Goal: Information Seeking & Learning: Learn about a topic

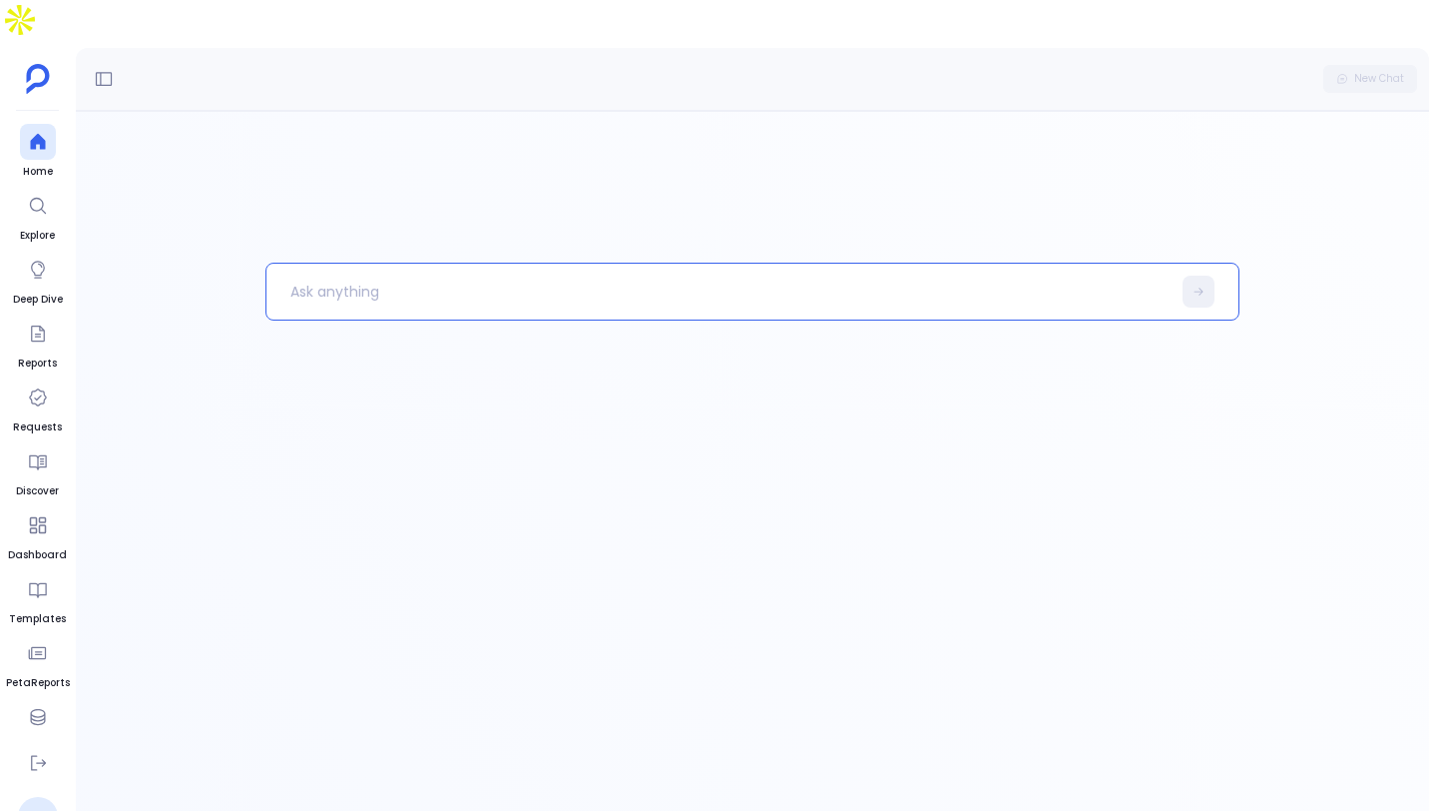
click at [637, 266] on p at bounding box center [719, 292] width 904 height 52
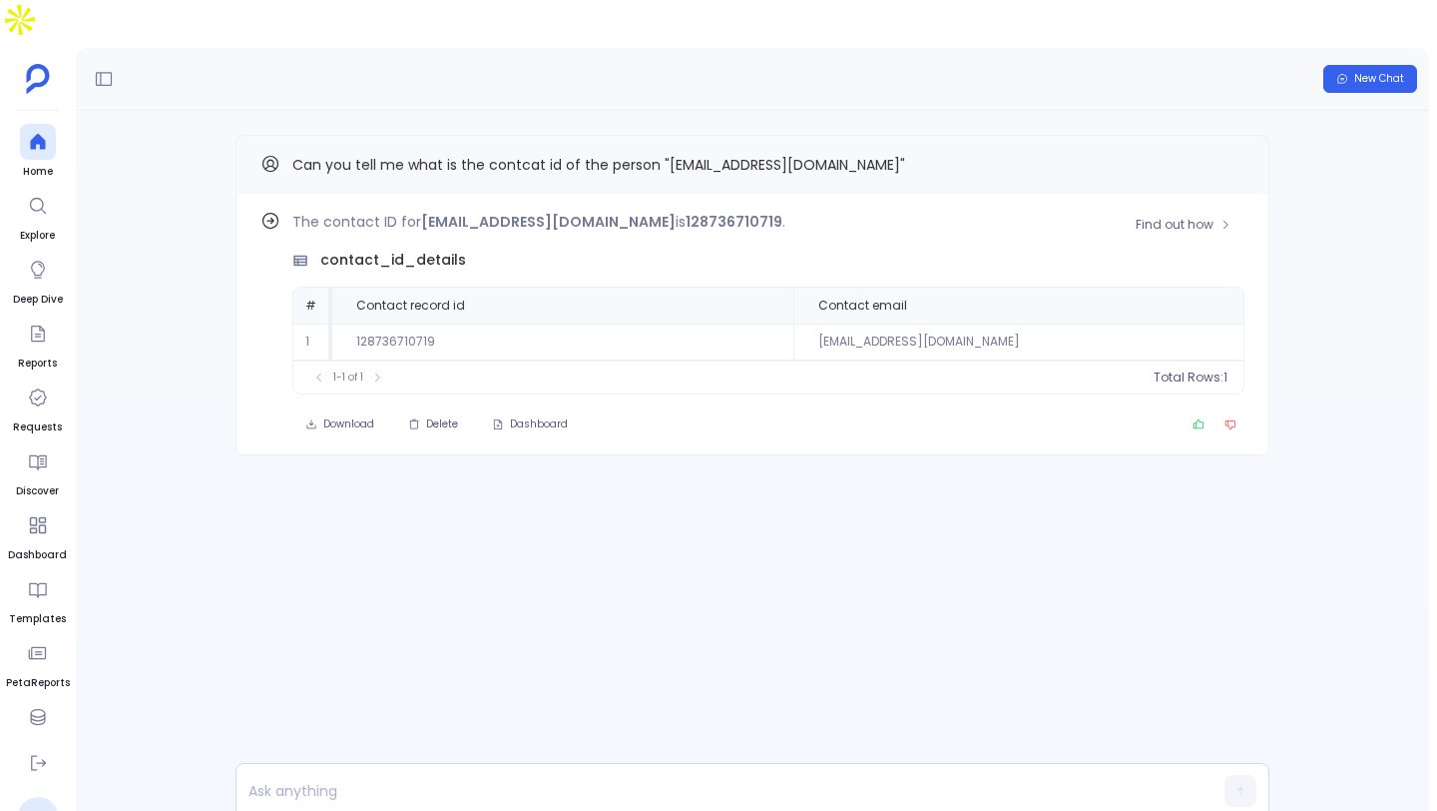
click at [414, 323] on td "128736710719" at bounding box center [562, 341] width 461 height 37
copy td "128736710719"
click at [41, 699] on div at bounding box center [38, 717] width 36 height 36
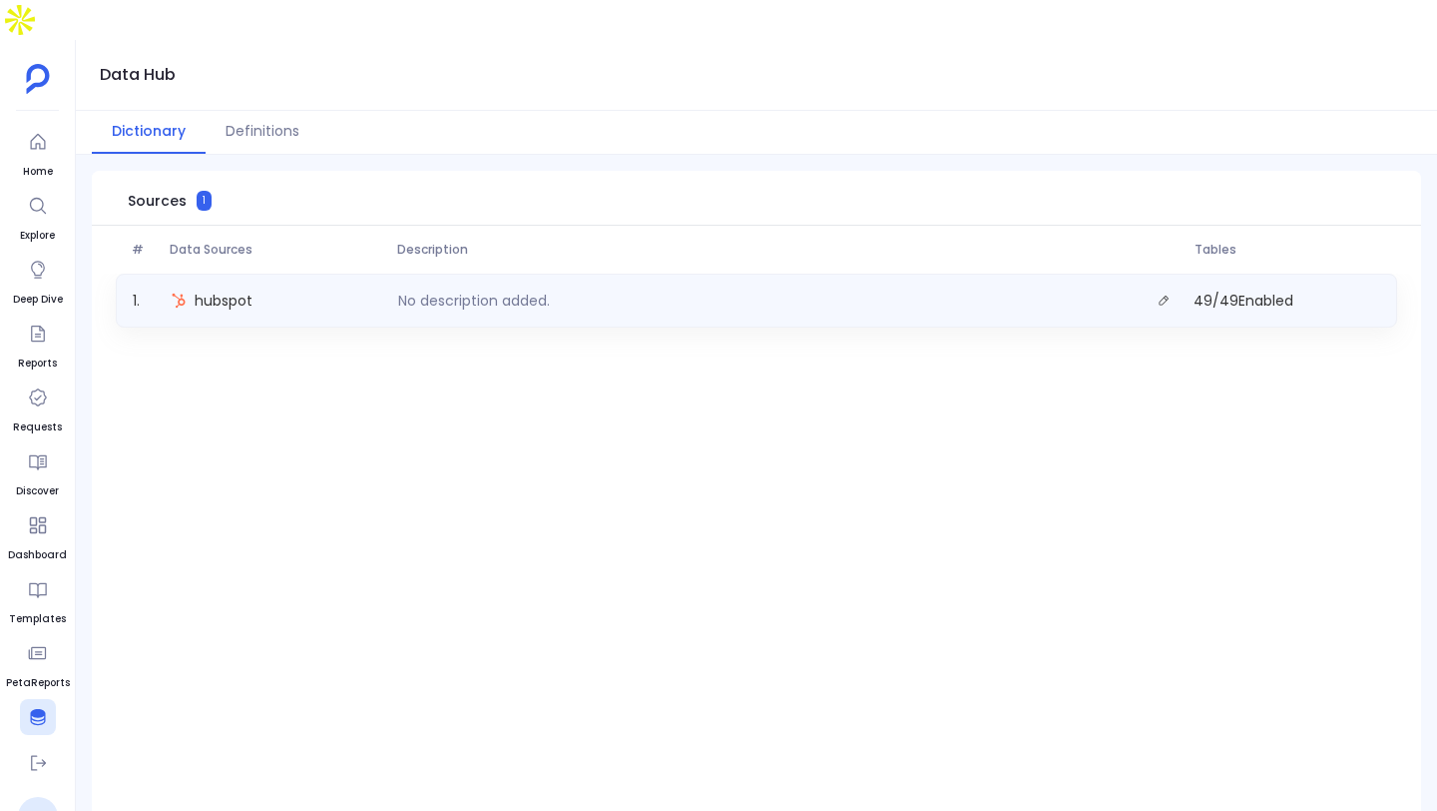
click at [346, 286] on div "hubspot" at bounding box center [277, 300] width 228 height 28
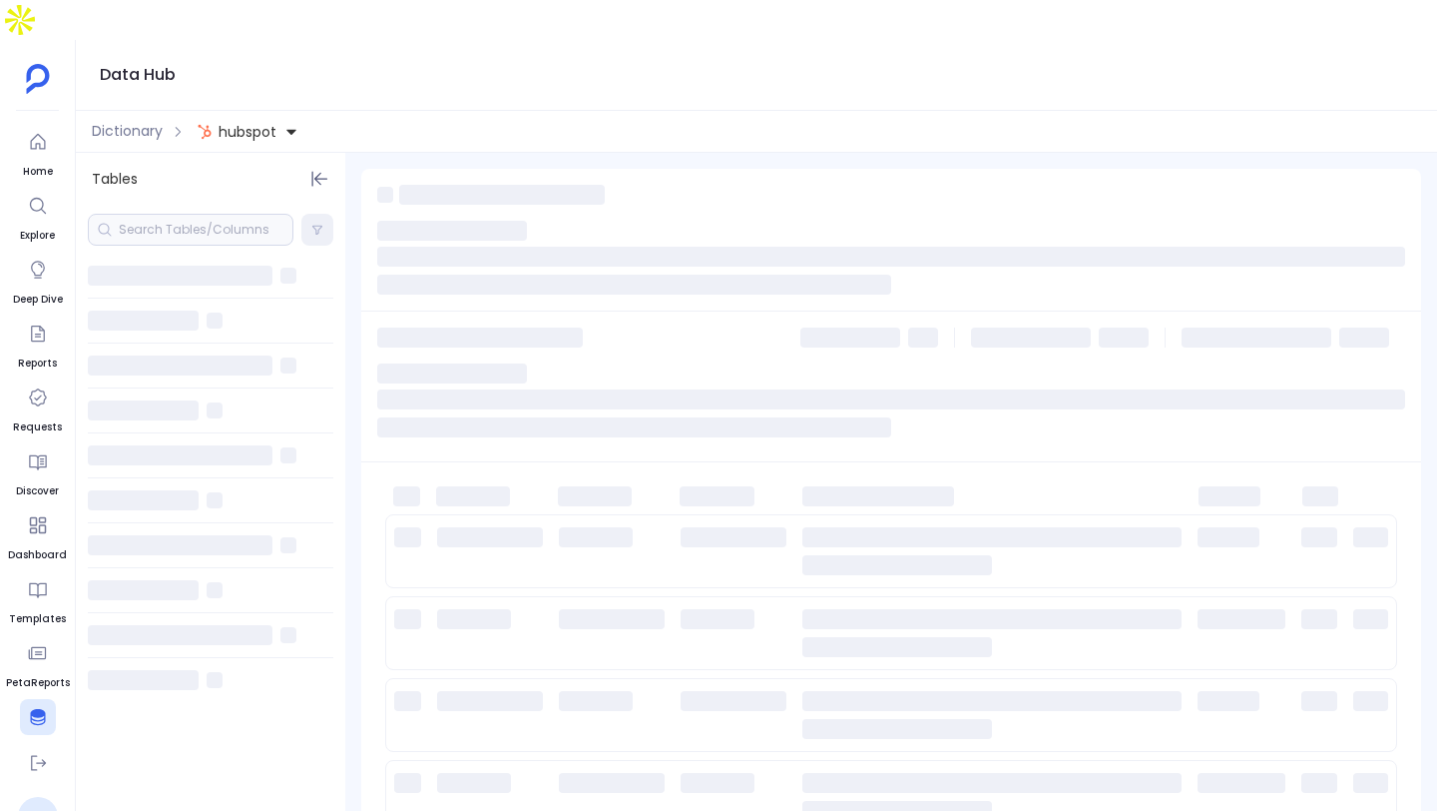
click at [219, 214] on div at bounding box center [191, 230] width 206 height 32
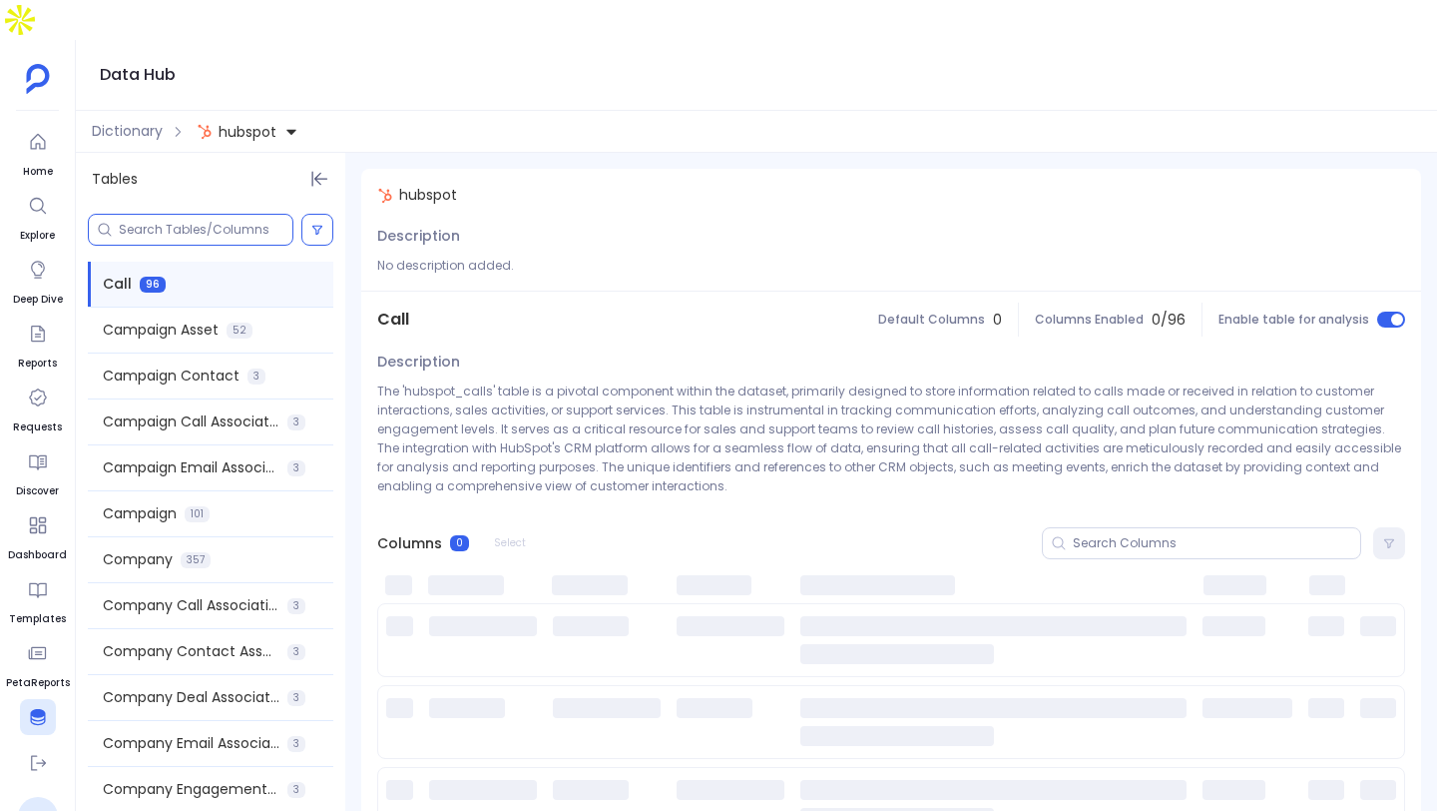
click at [195, 222] on input at bounding box center [206, 230] width 174 height 16
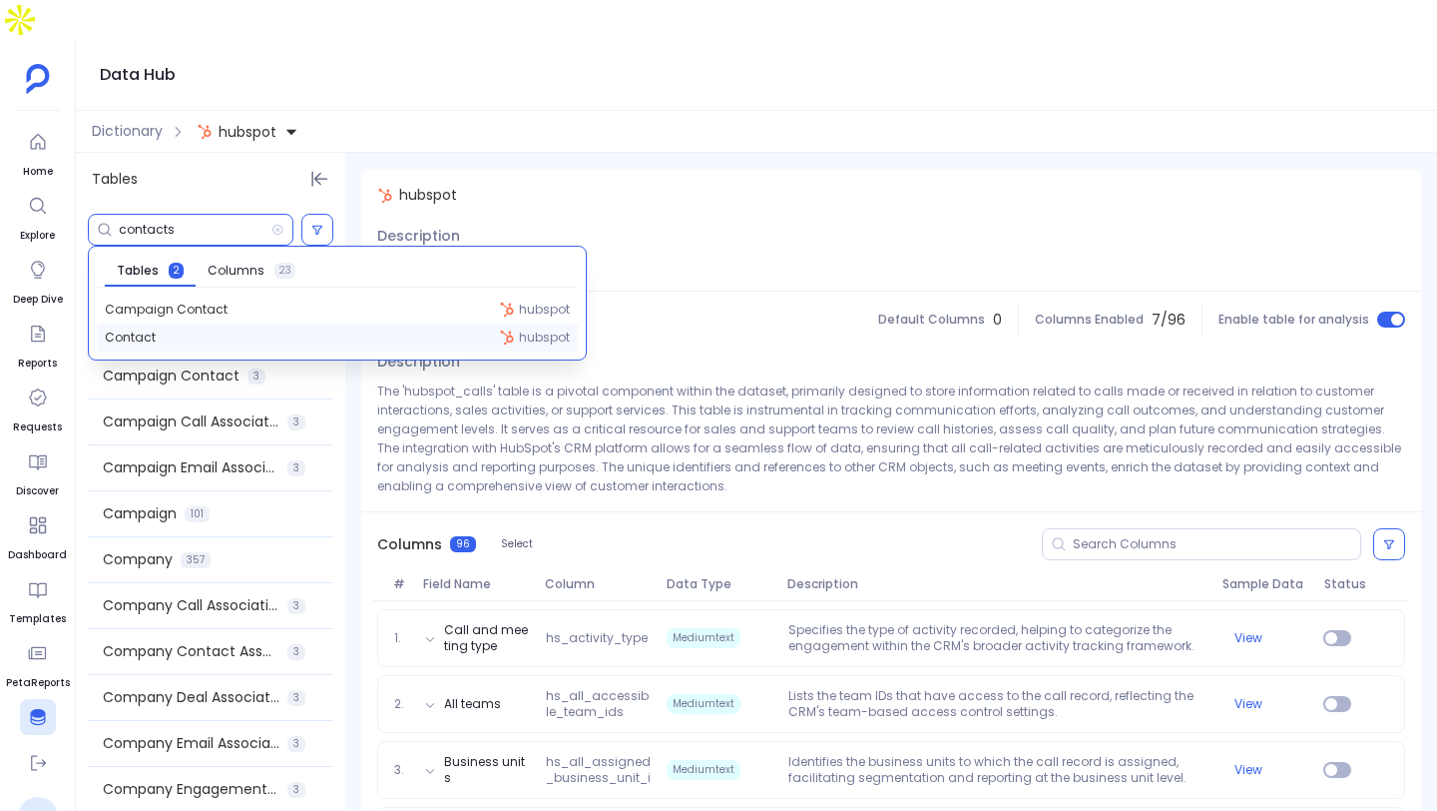
type input "contacts"
click at [186, 323] on div "Contact hubspot" at bounding box center [337, 337] width 481 height 28
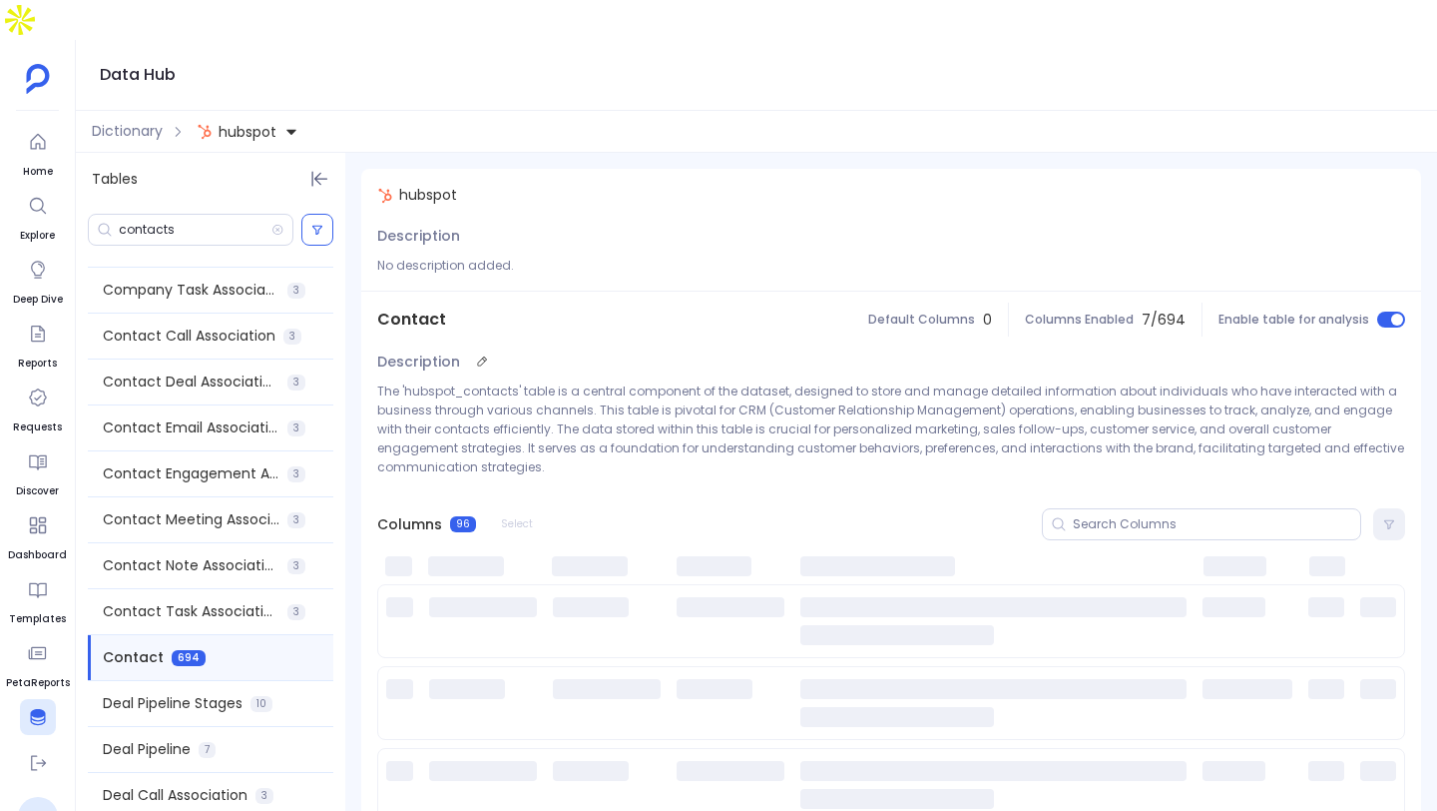
scroll to position [742, 0]
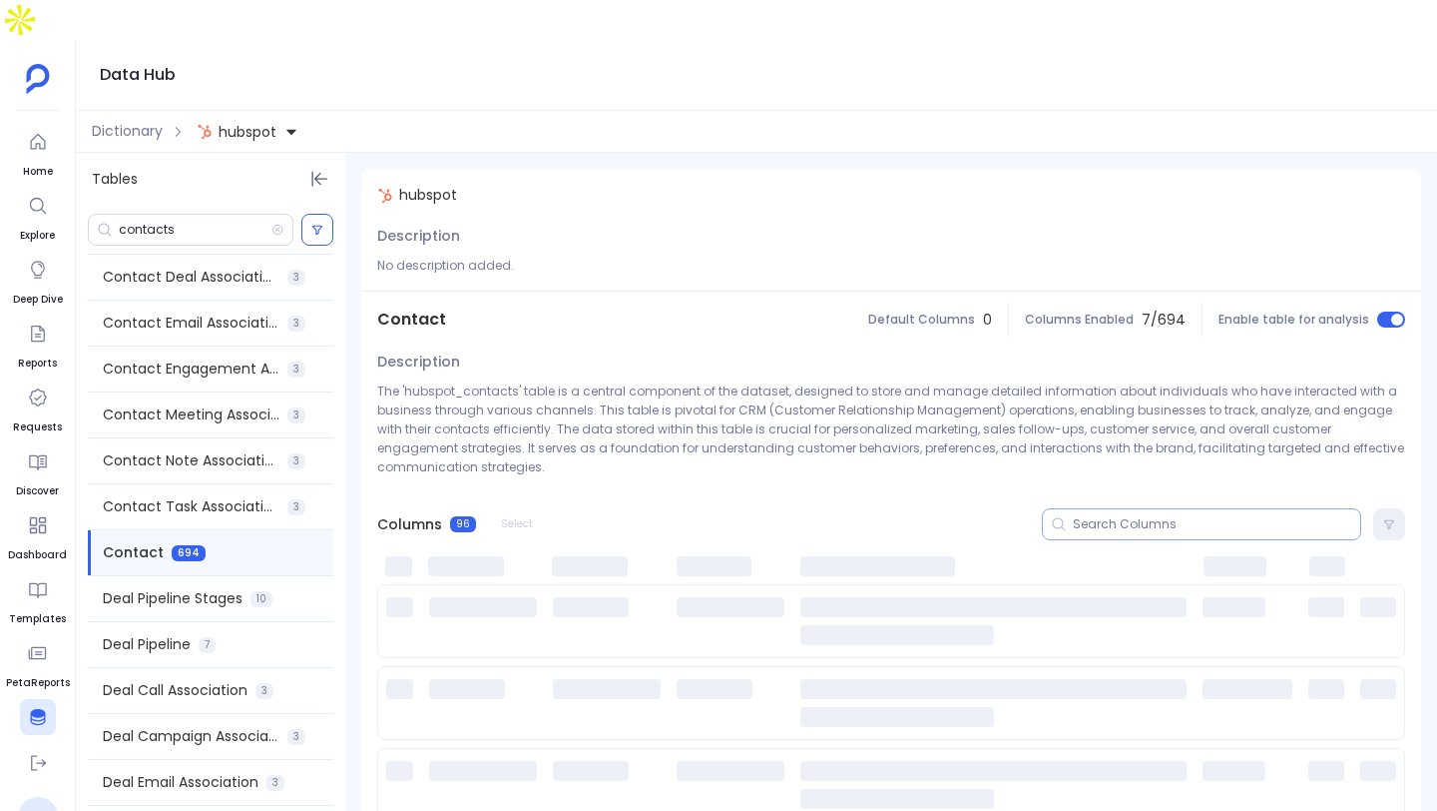
click at [1161, 508] on div at bounding box center [1201, 524] width 319 height 32
click at [1139, 516] on input at bounding box center [1216, 524] width 287 height 16
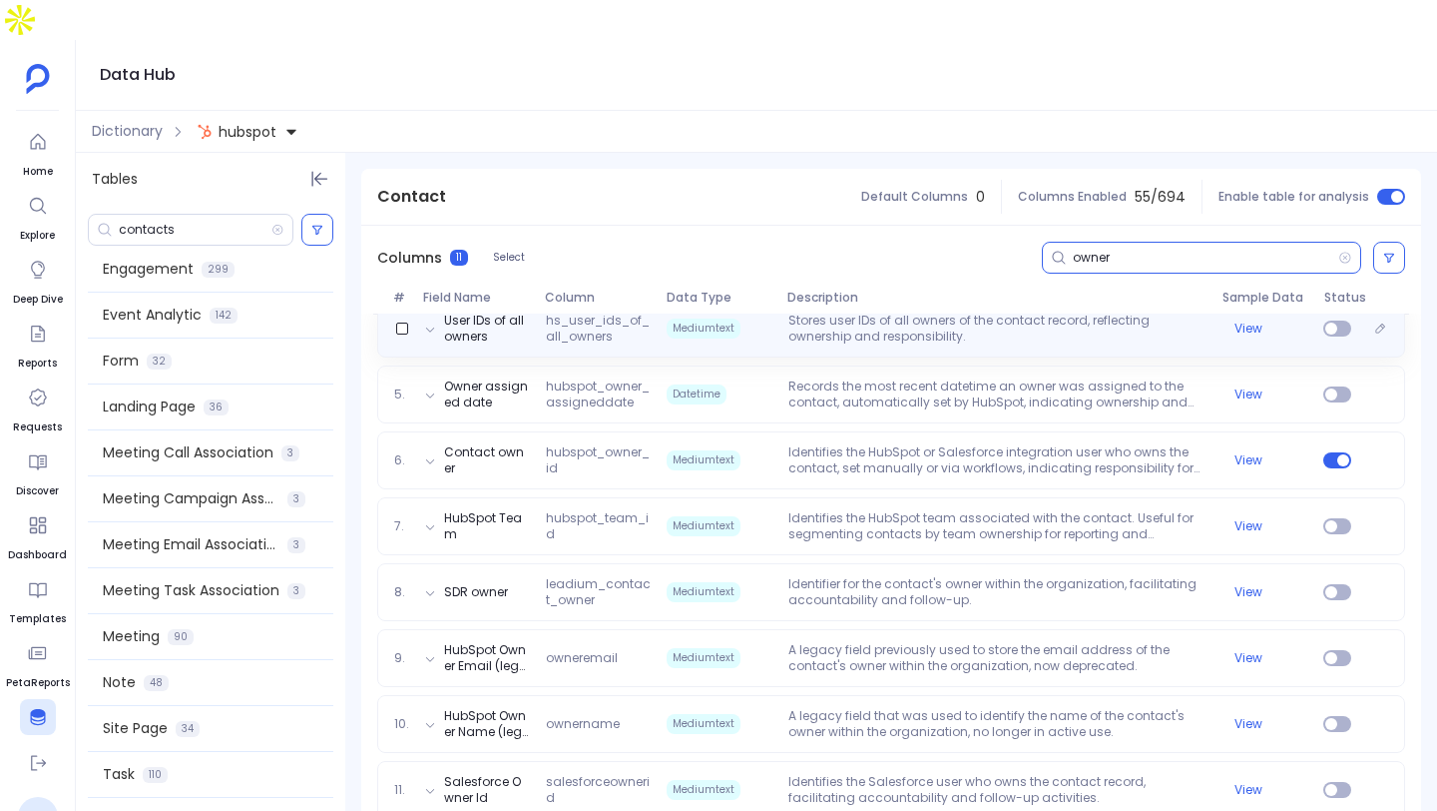
scroll to position [449, 0]
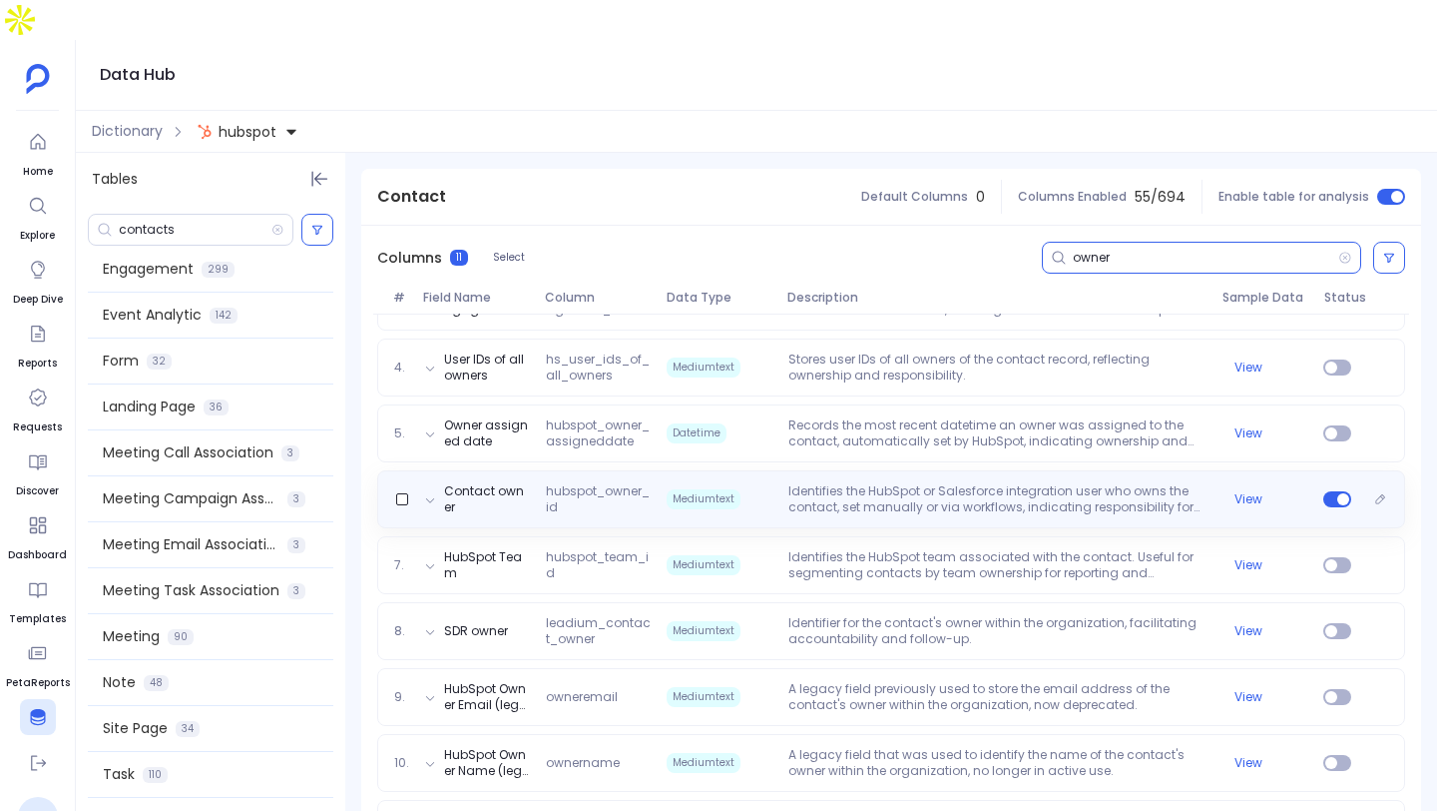
type input "owner"
click at [1058, 470] on div "Contact owner hubspot_owner_id Mediumtext Identifies the HubSpot or Salesforce …" at bounding box center [891, 499] width 1028 height 58
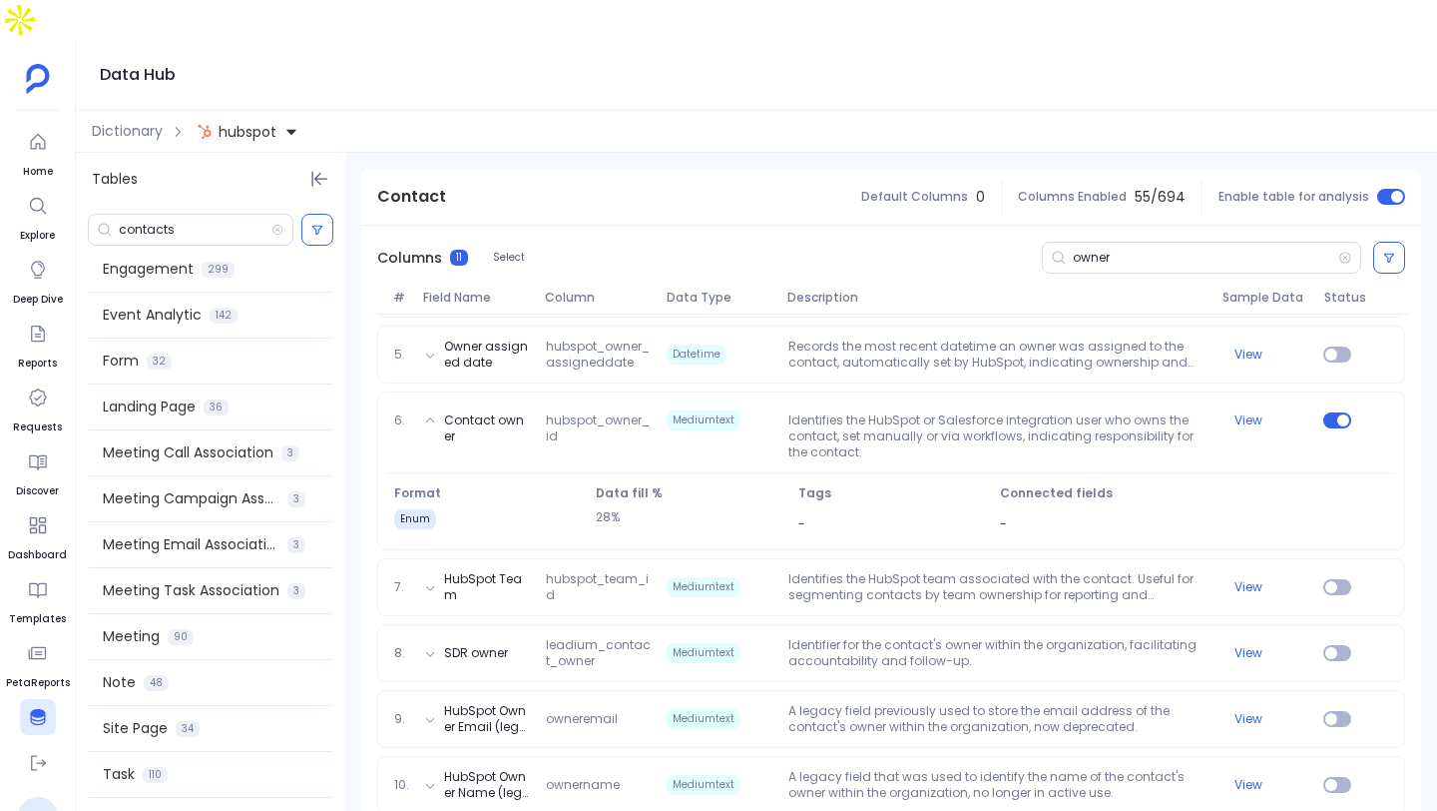
scroll to position [550, 0]
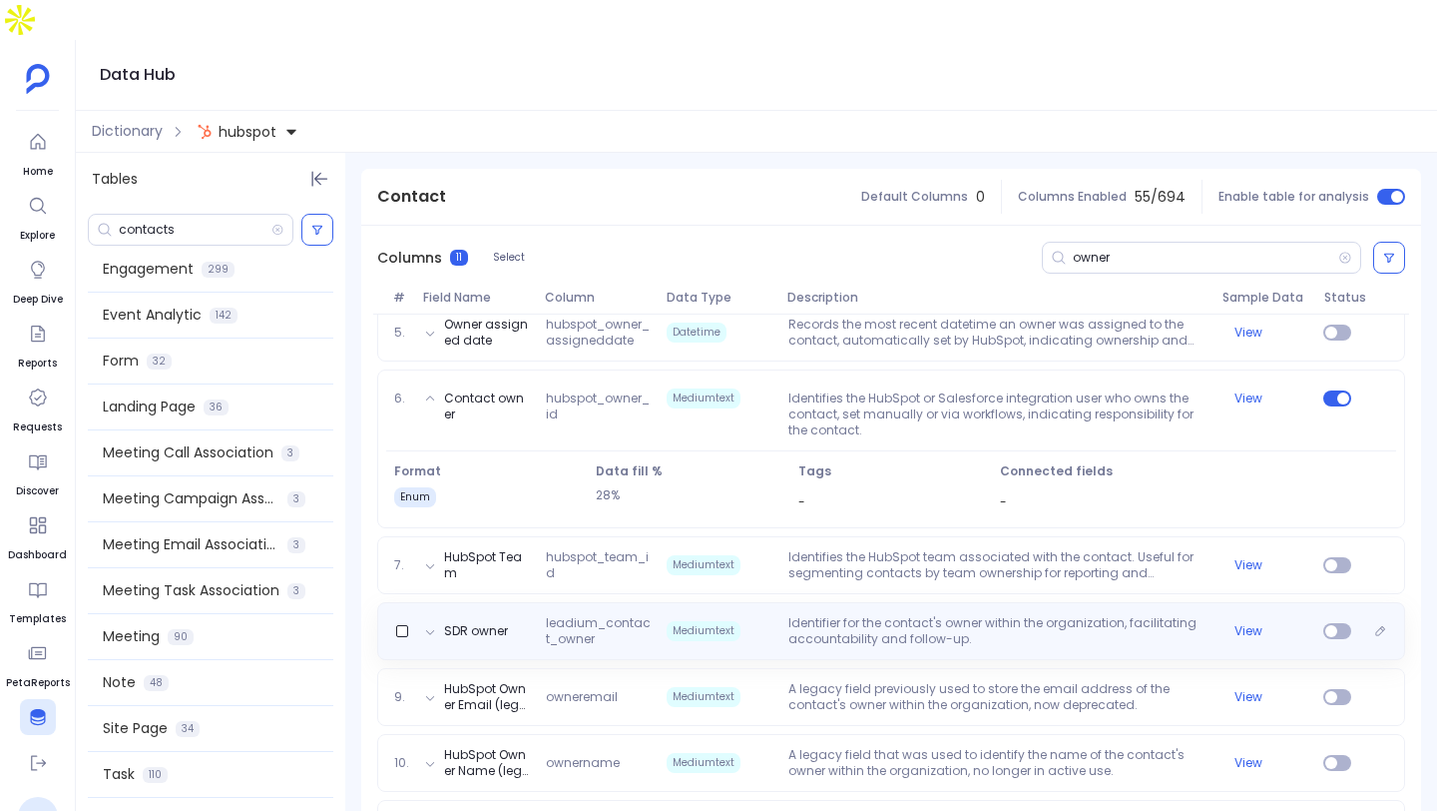
click at [971, 615] on p "Identifier for the contact's owner within the organization, facilitating accoun…" at bounding box center [998, 631] width 434 height 32
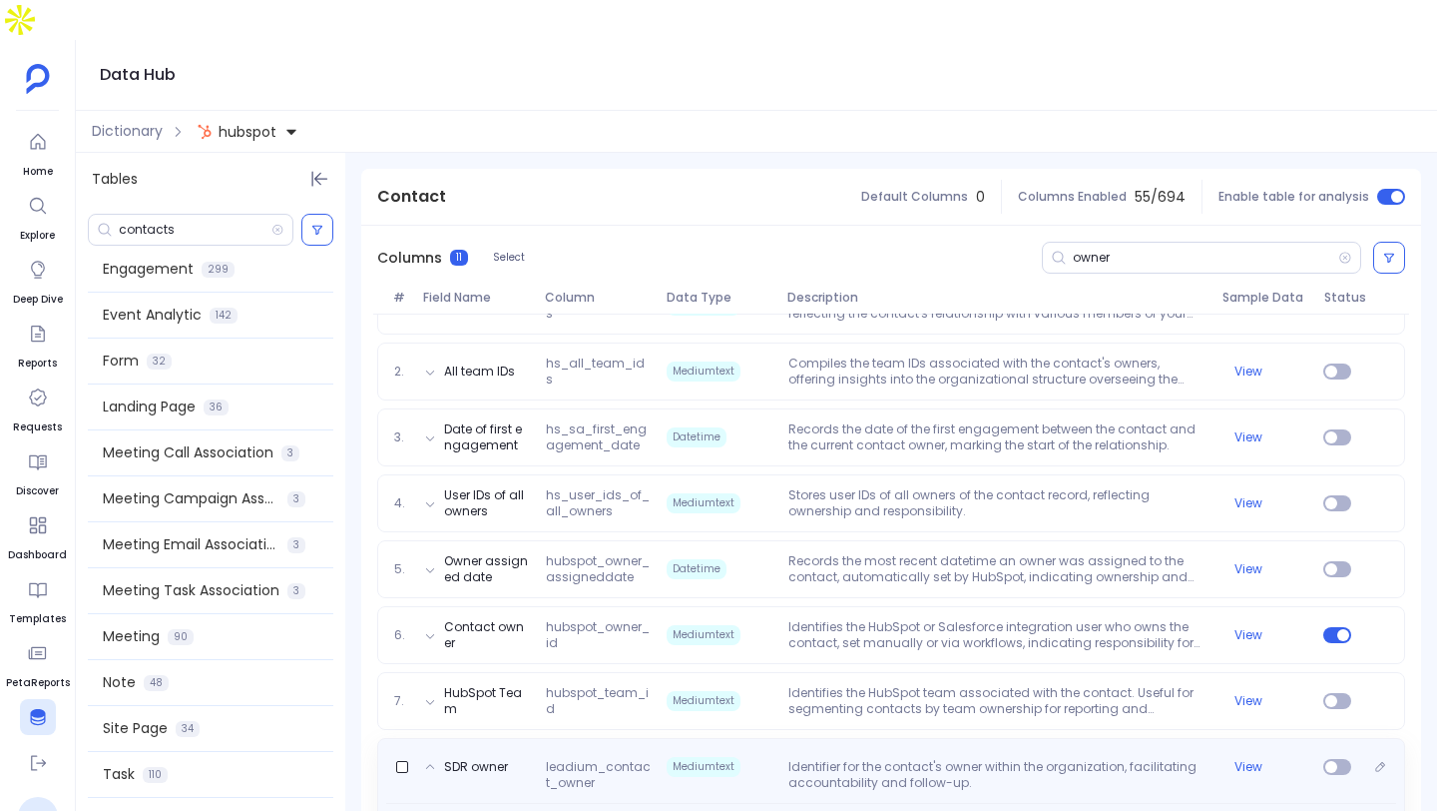
scroll to position [0, 0]
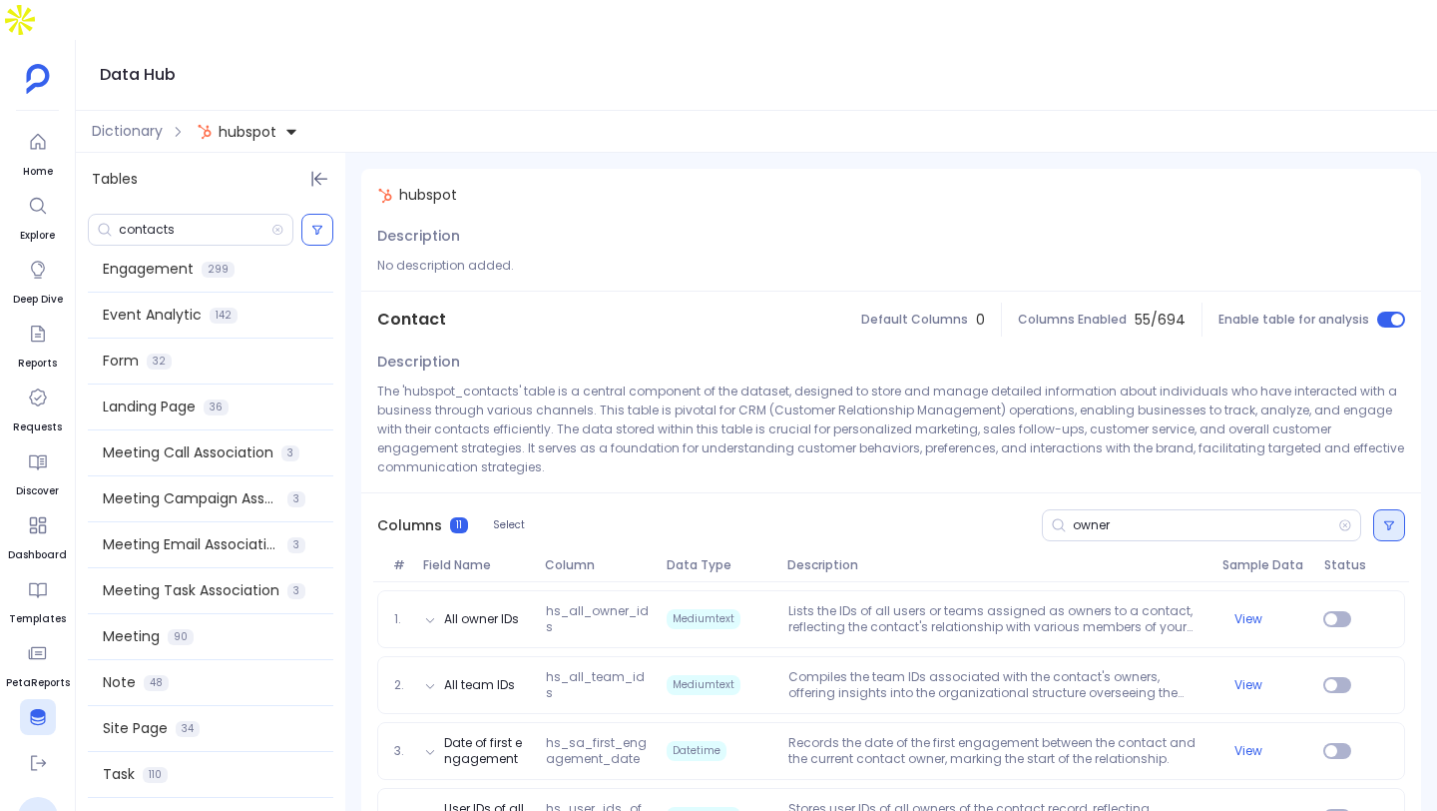
click at [1396, 509] on button at bounding box center [1389, 525] width 32 height 32
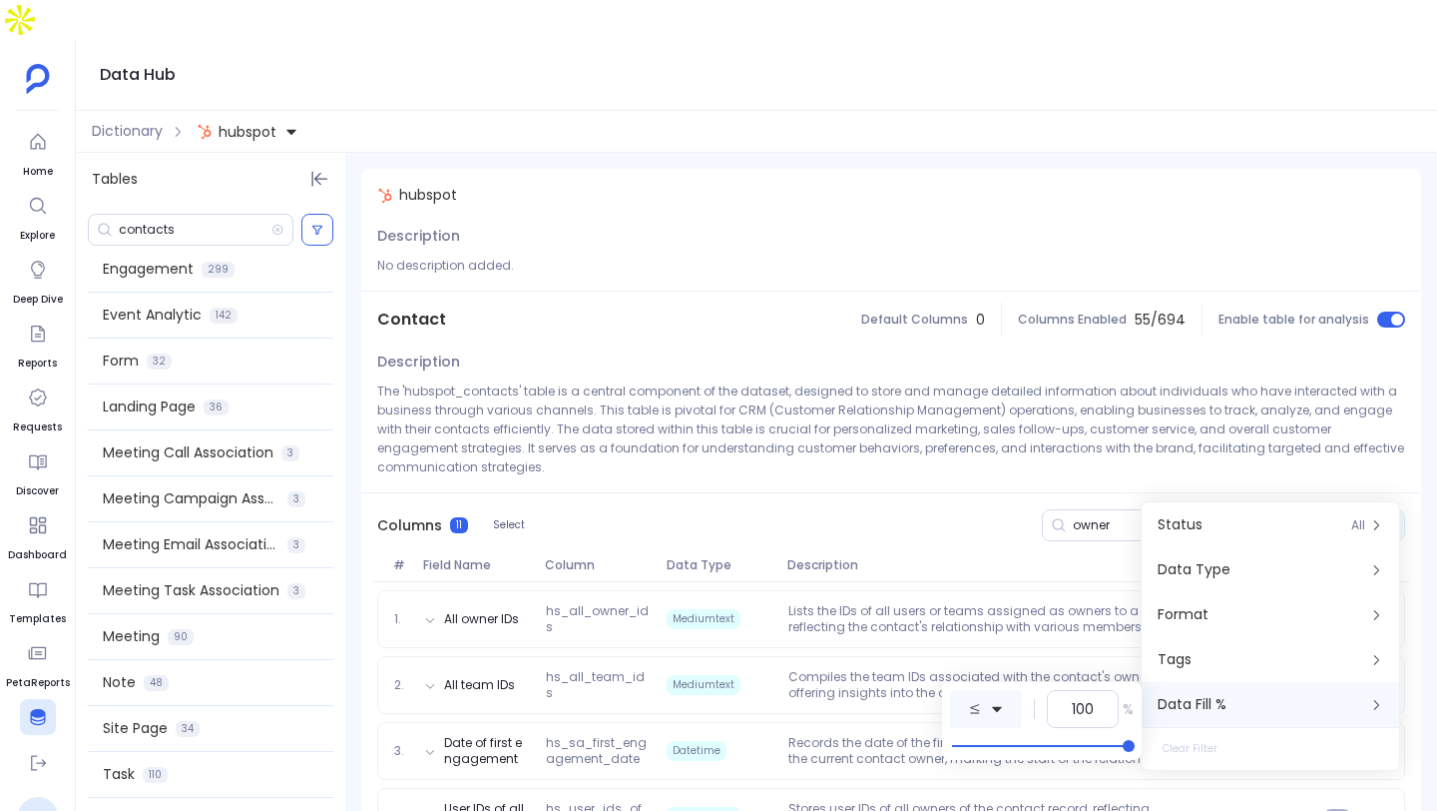
click at [989, 698] on button at bounding box center [986, 709] width 72 height 38
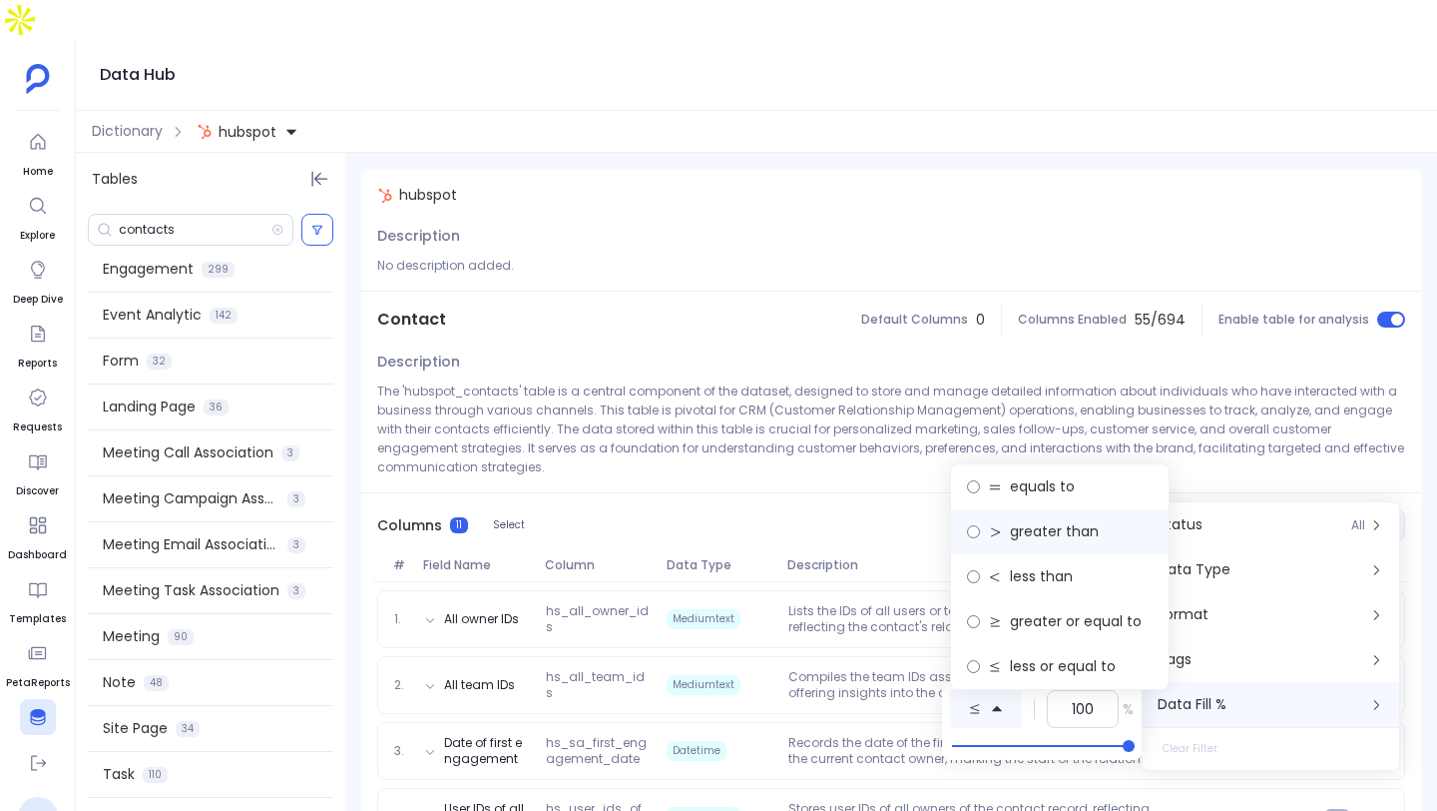
click at [1057, 545] on label "greater than" at bounding box center [1060, 531] width 218 height 45
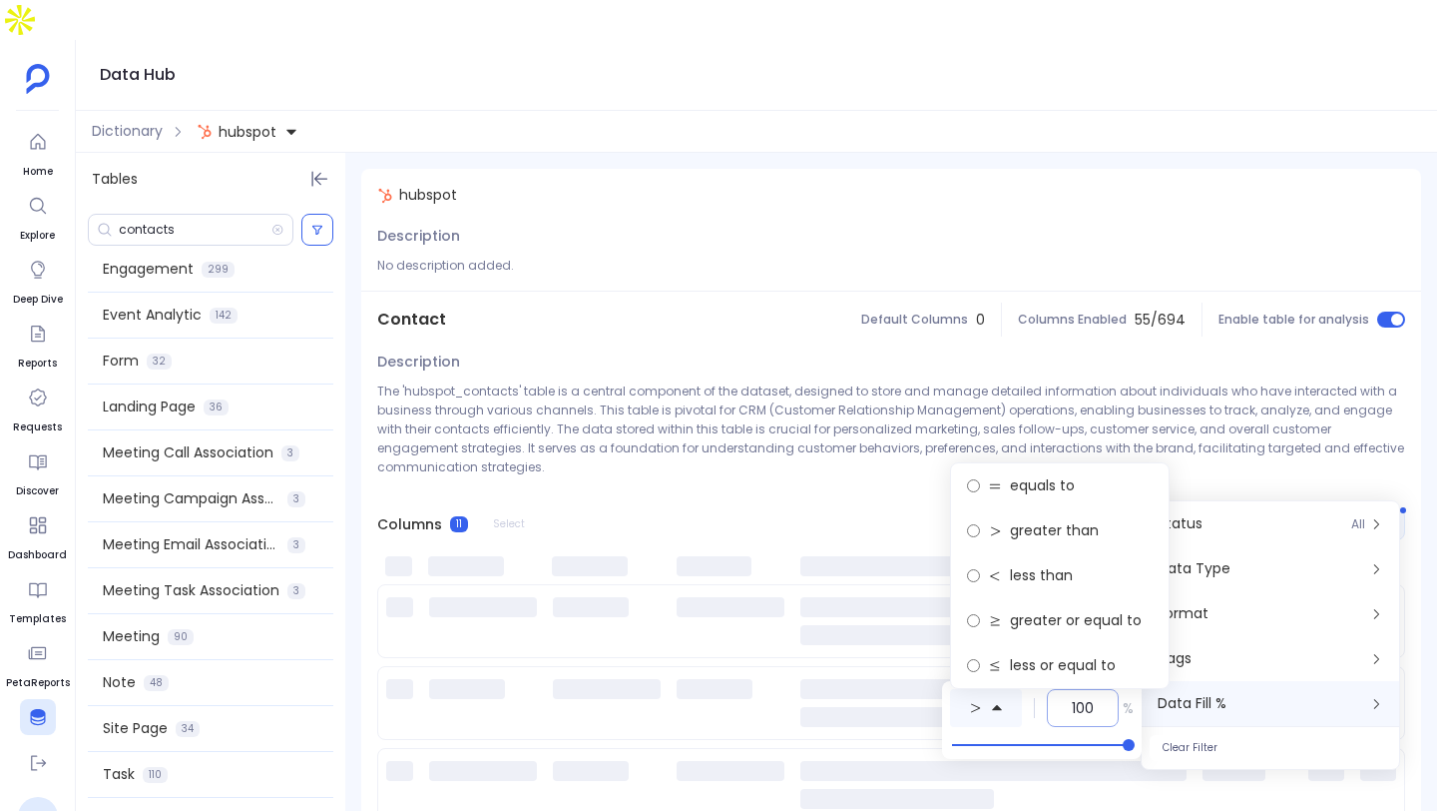
click at [1078, 707] on input "100" at bounding box center [1083, 708] width 22 height 20
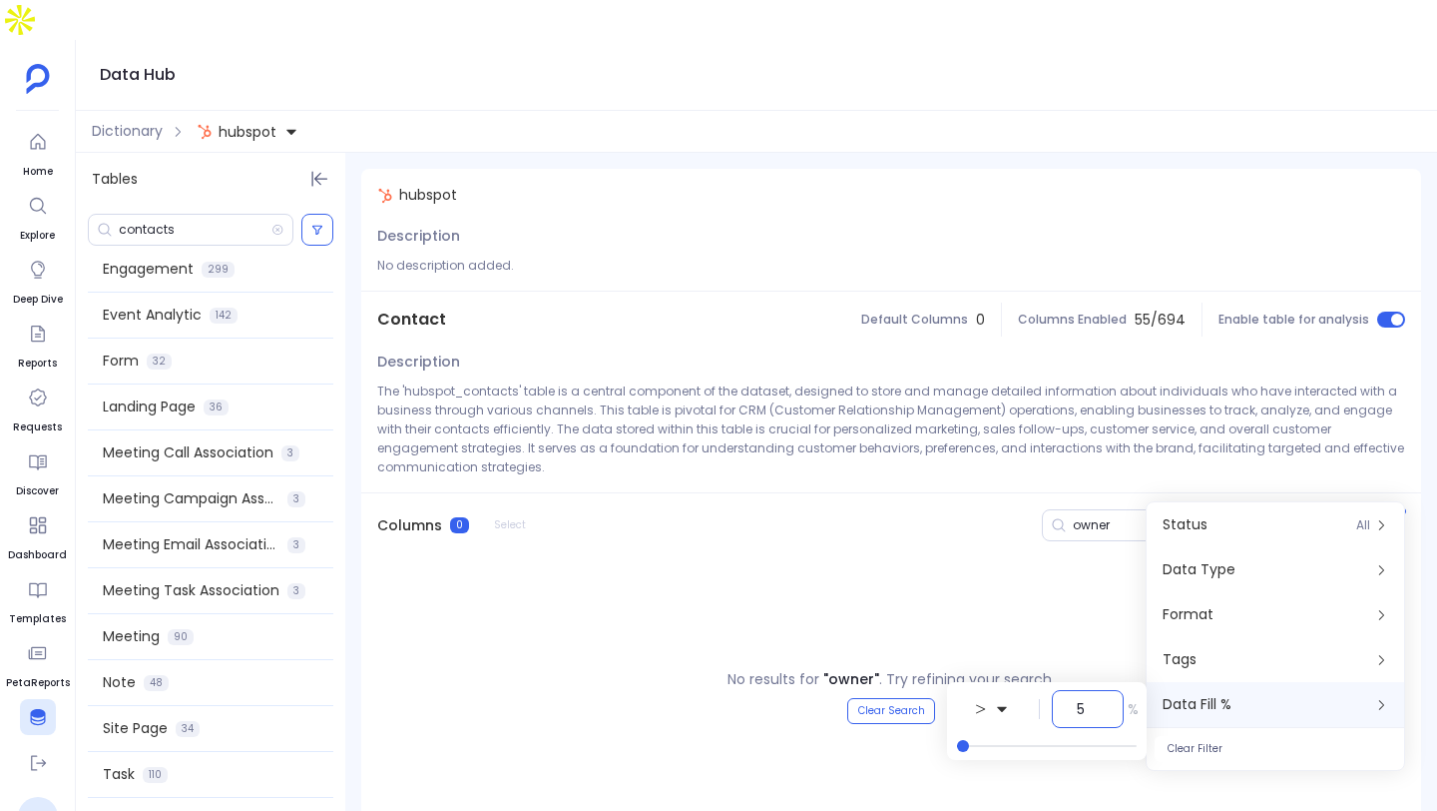
type input "50"
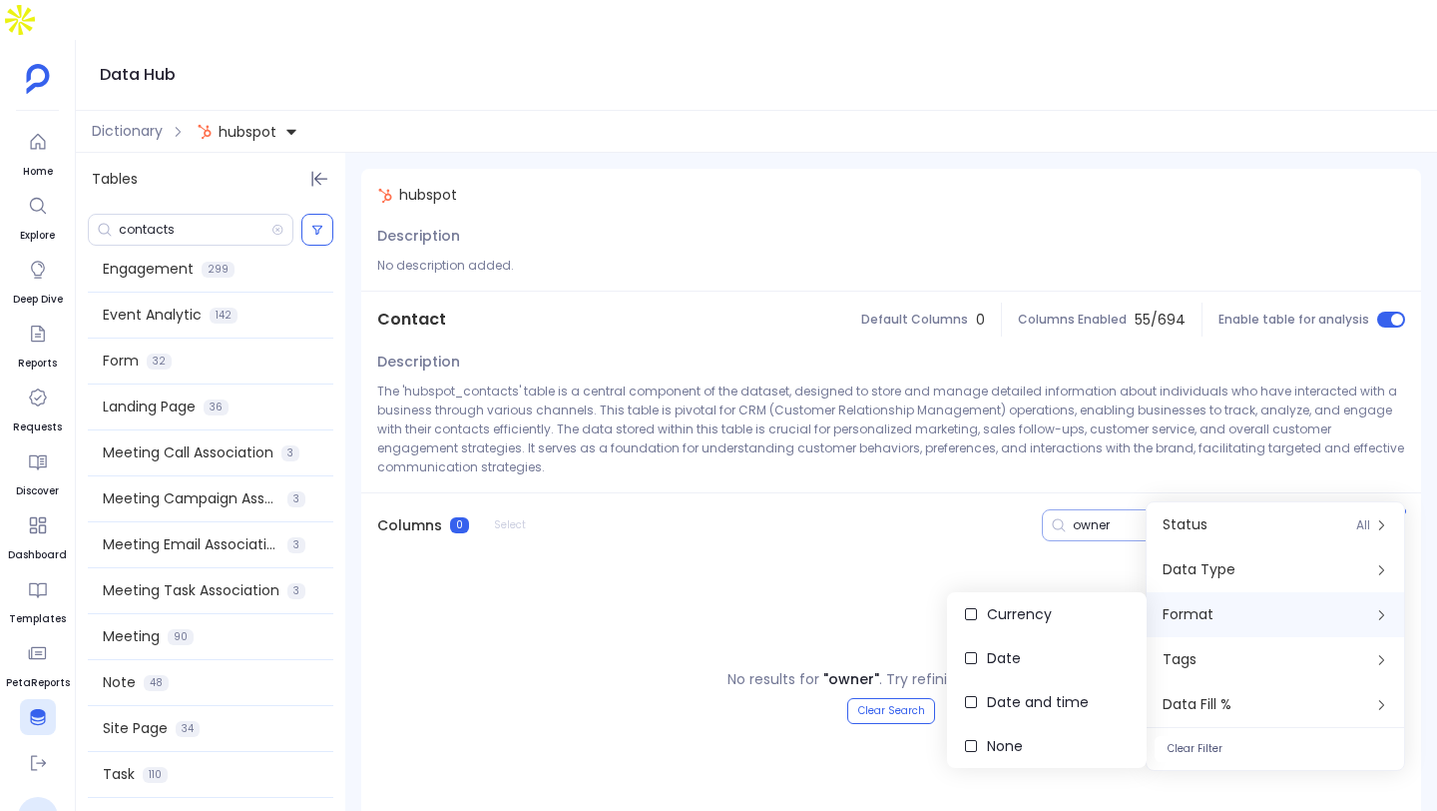
click at [1343, 517] on icon at bounding box center [1346, 525] width 14 height 16
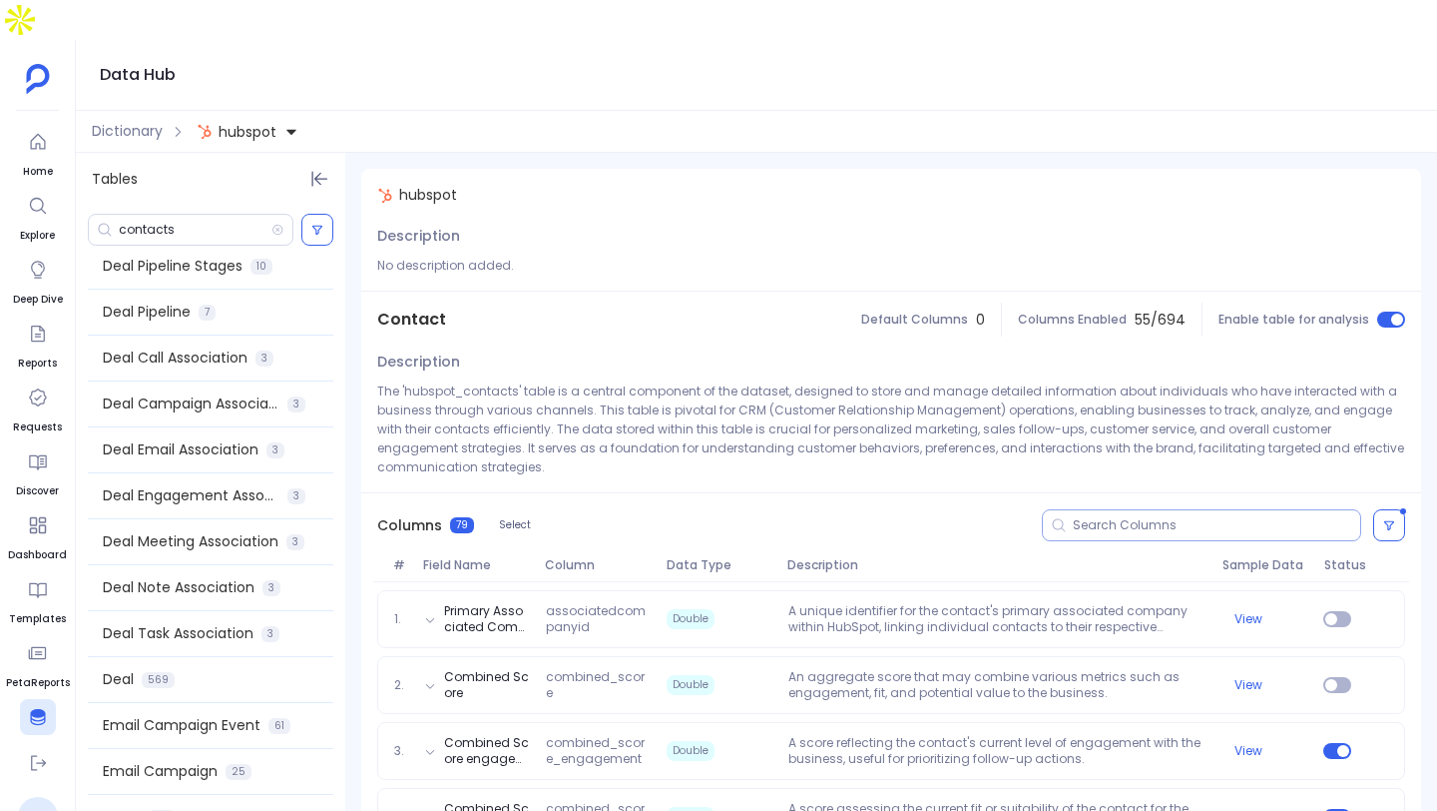
scroll to position [1048, 0]
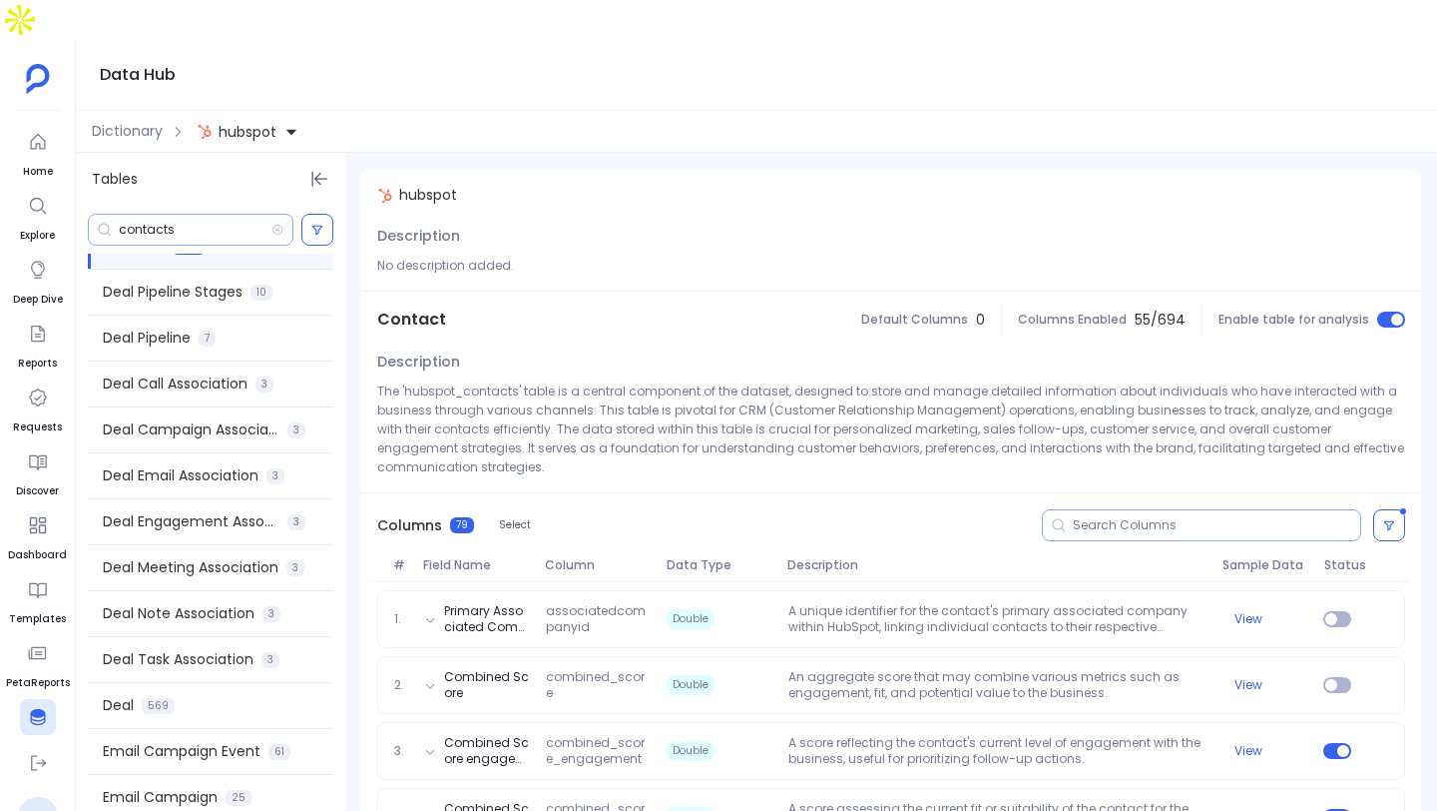
click at [184, 222] on input "contacts" at bounding box center [195, 230] width 153 height 16
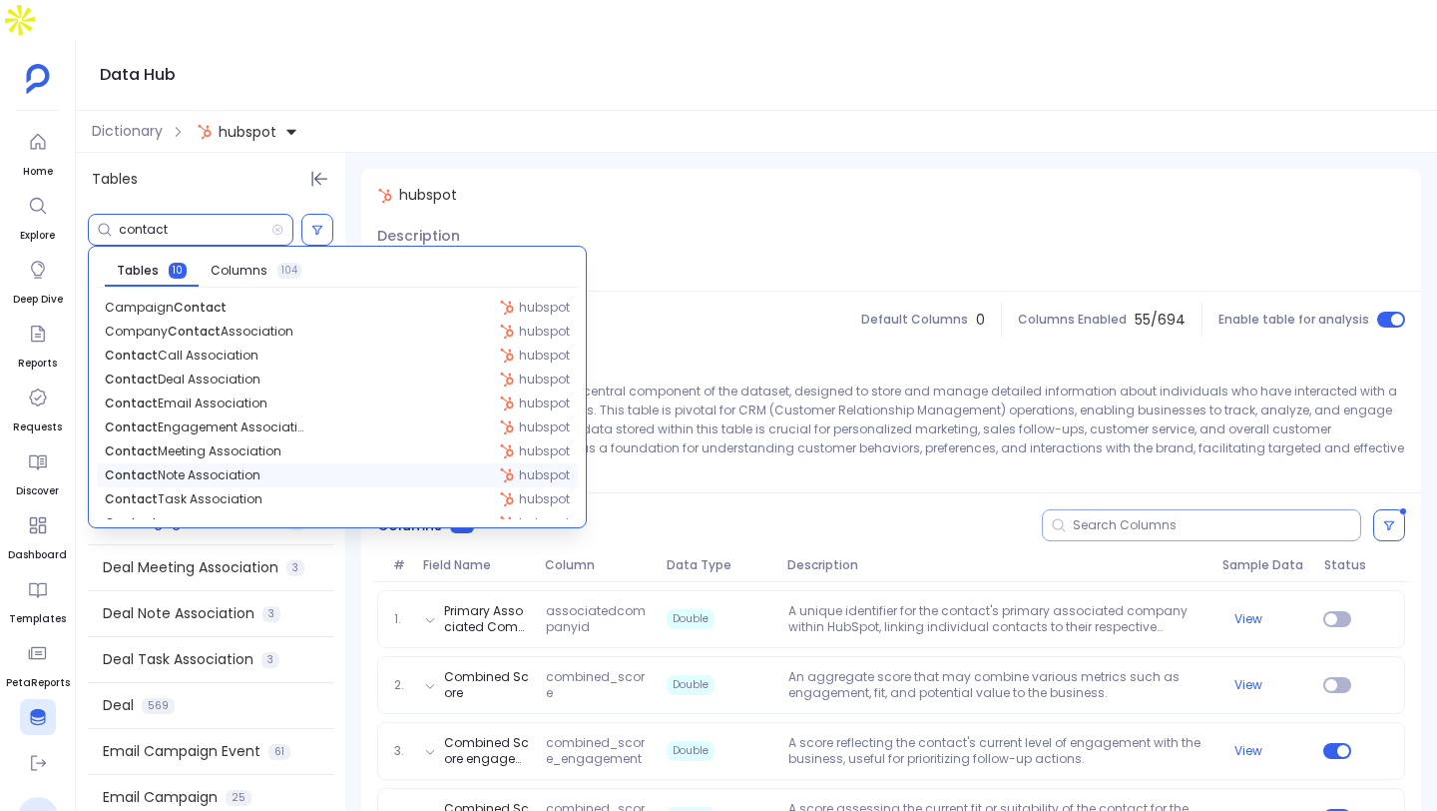
scroll to position [16, 0]
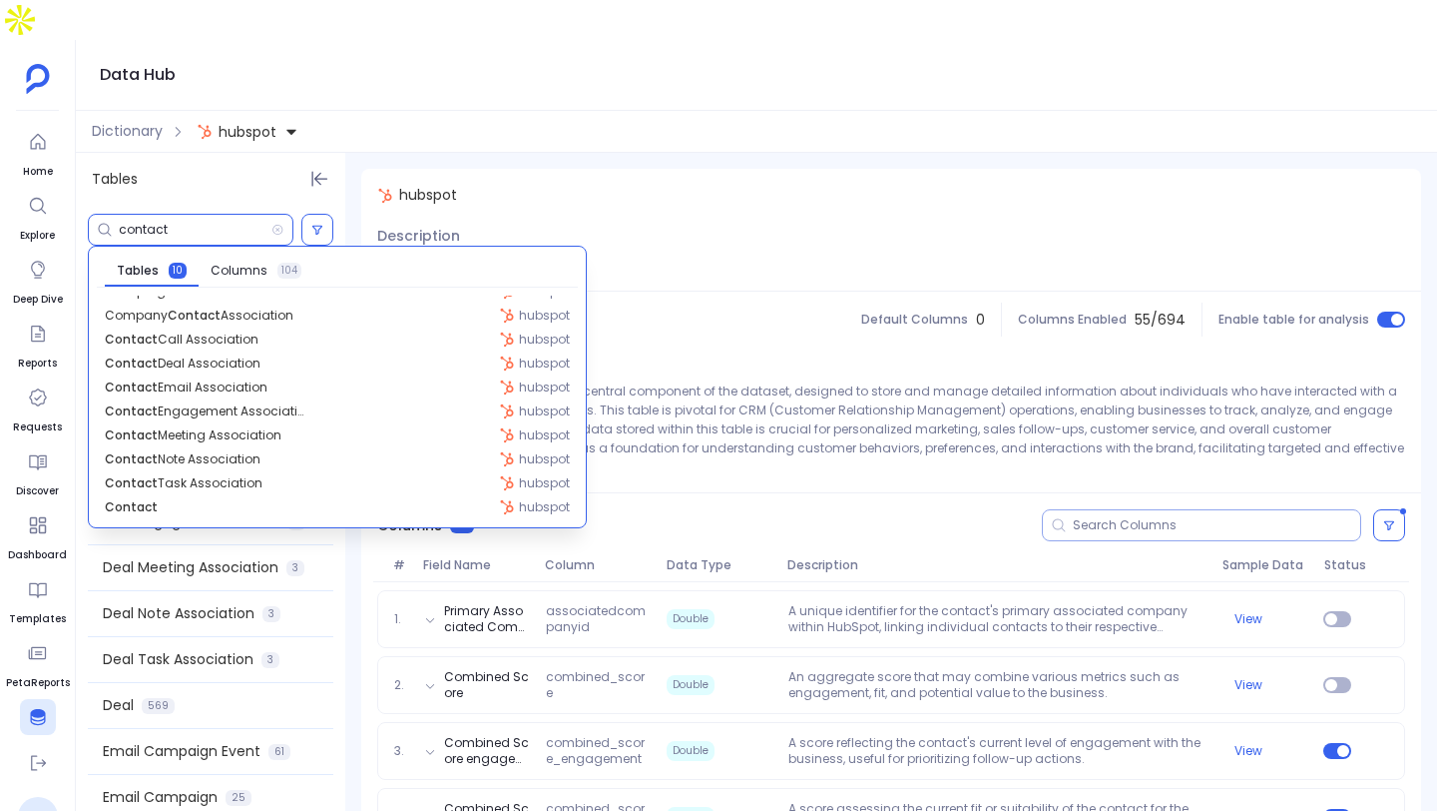
type input "contact"
click at [1090, 509] on div at bounding box center [1201, 525] width 319 height 32
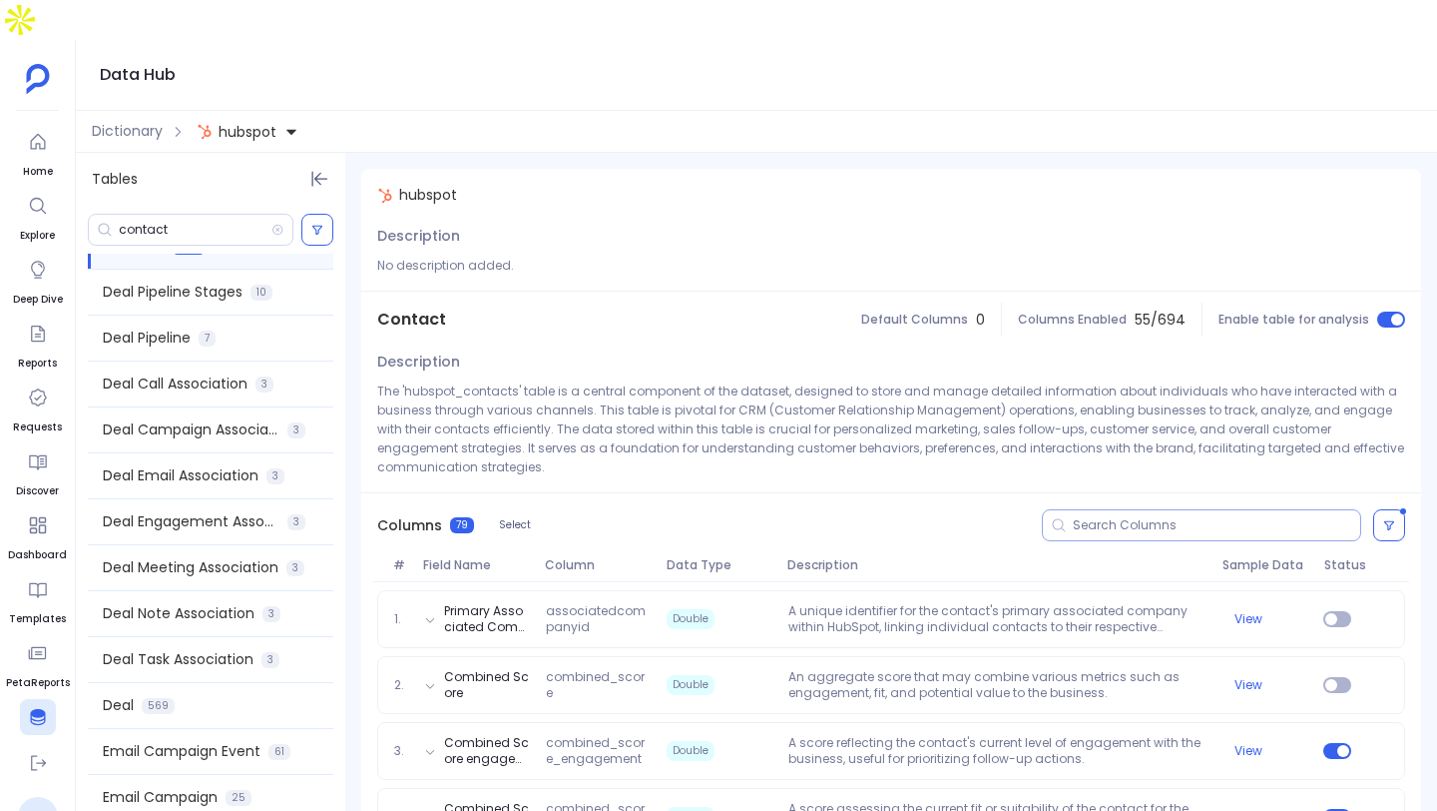
click at [1089, 517] on input at bounding box center [1216, 525] width 287 height 16
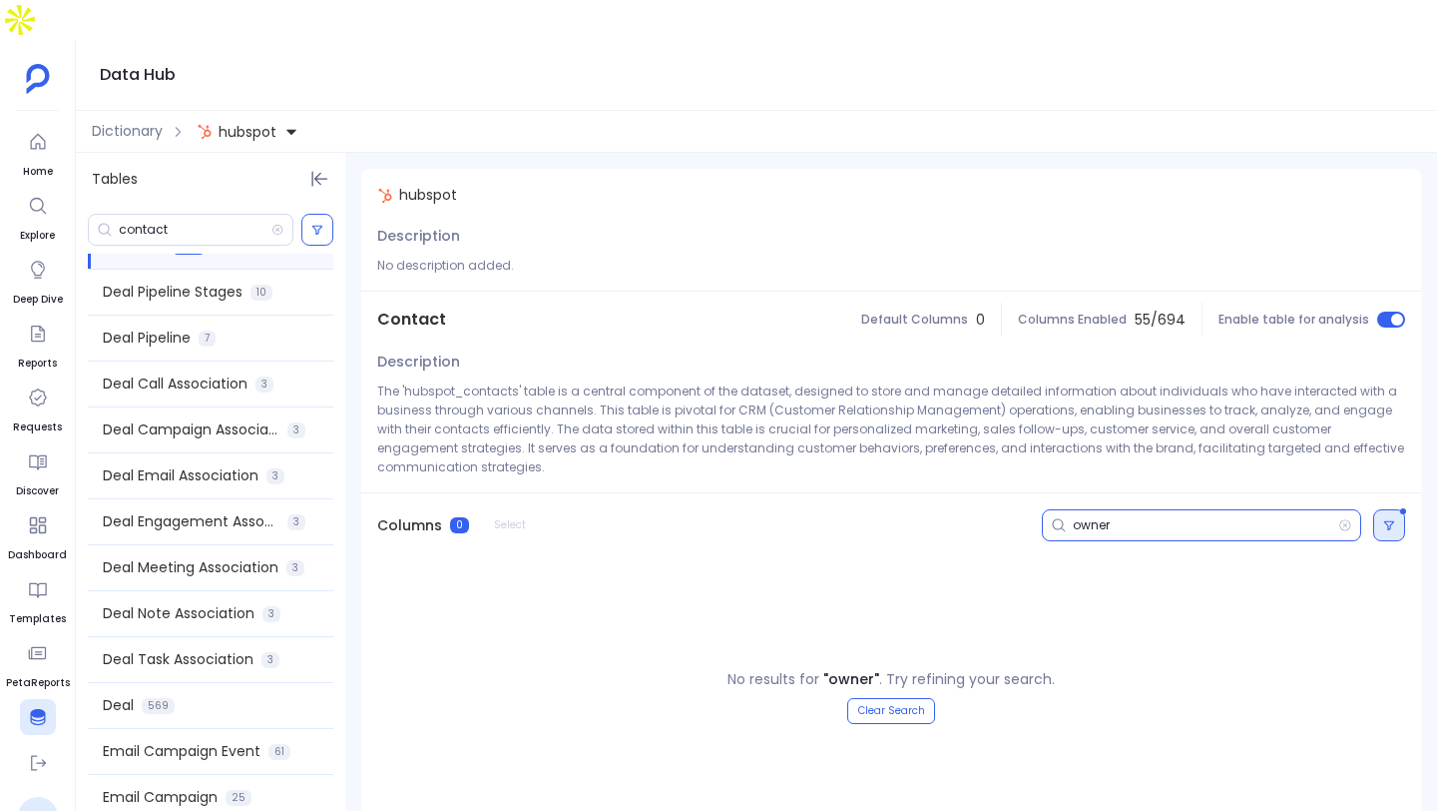
type input "owner"
click at [1395, 509] on button at bounding box center [1389, 525] width 32 height 32
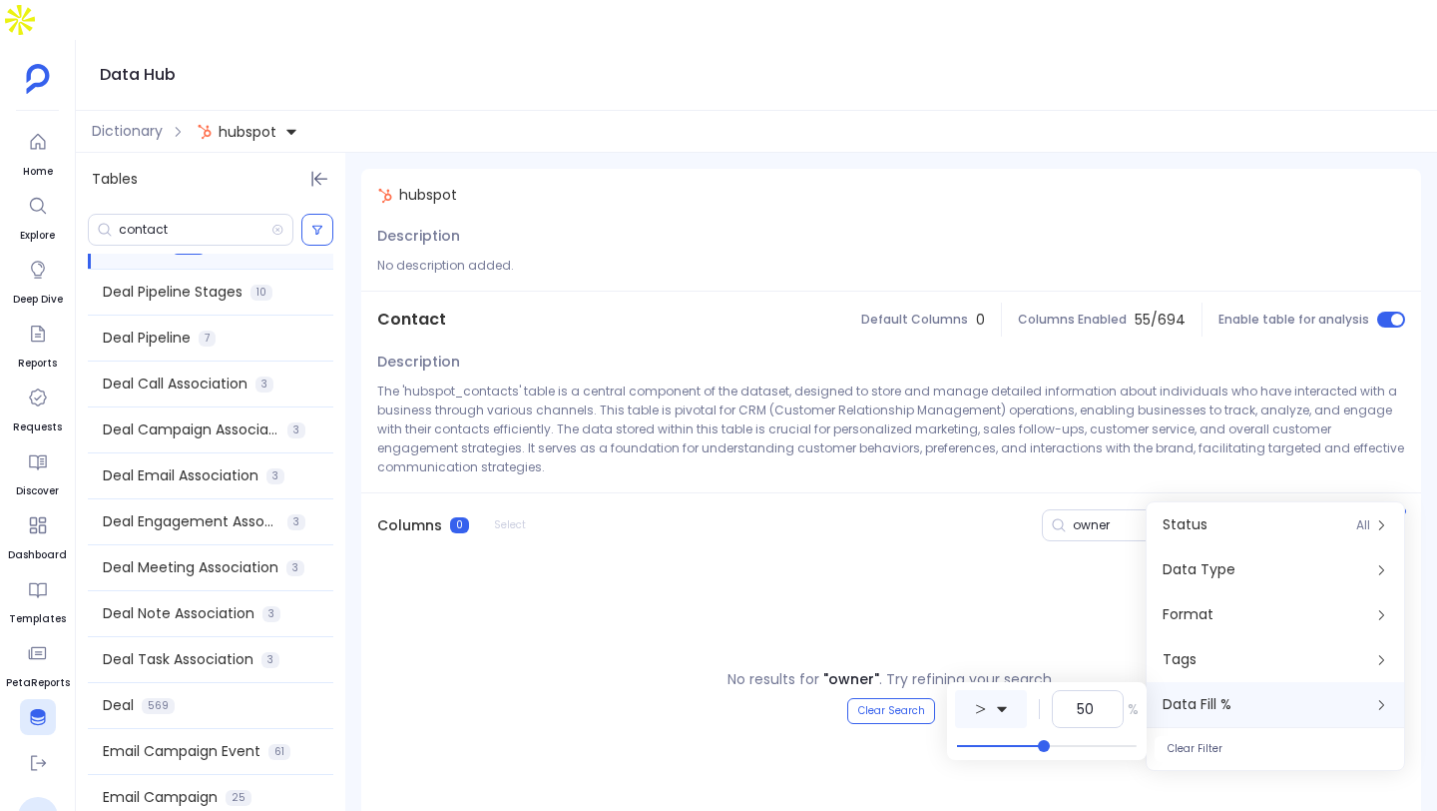
click at [1017, 704] on button at bounding box center [991, 709] width 72 height 38
click at [1075, 668] on span "less or equal to" at bounding box center [1068, 666] width 106 height 21
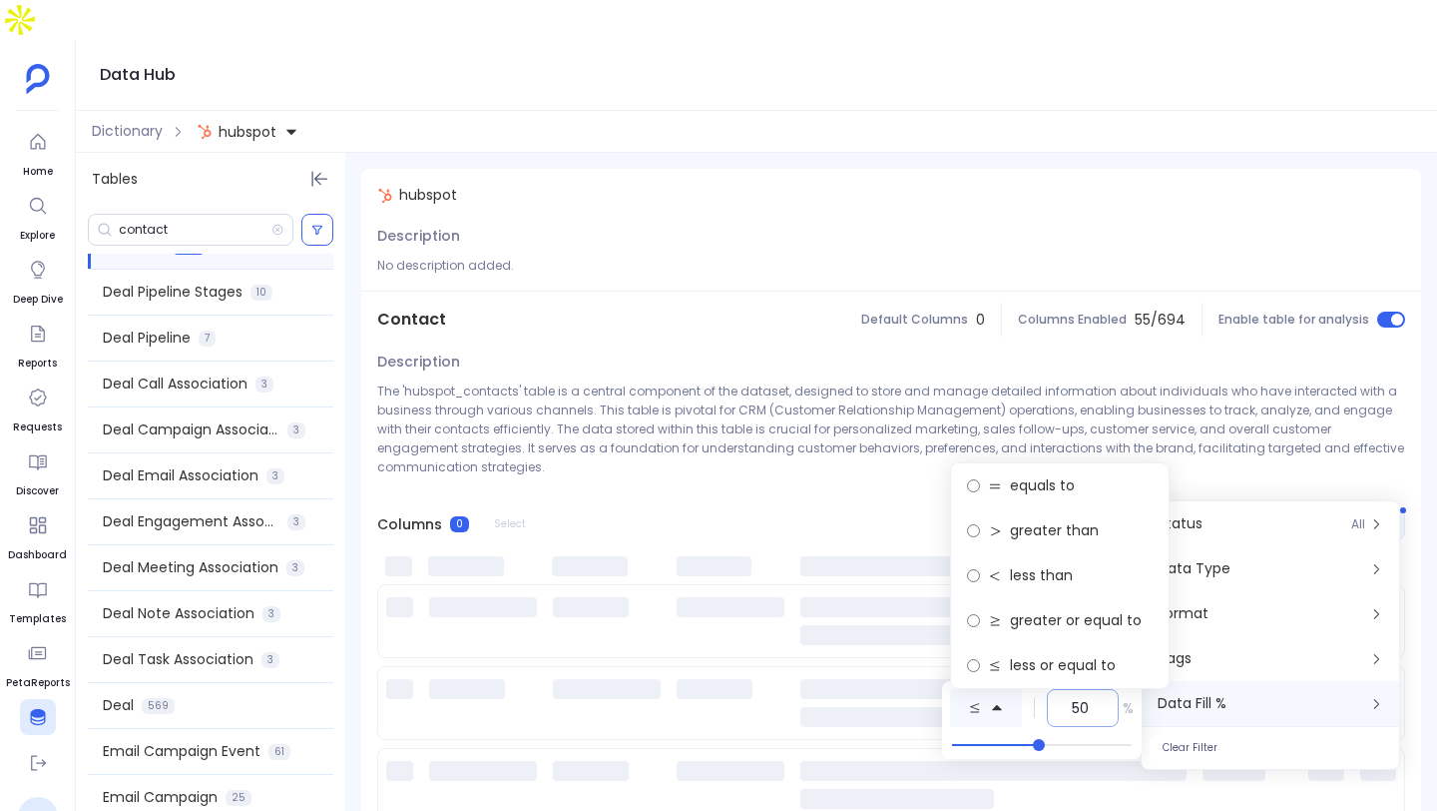
click at [1091, 706] on input "50" at bounding box center [1083, 708] width 22 height 20
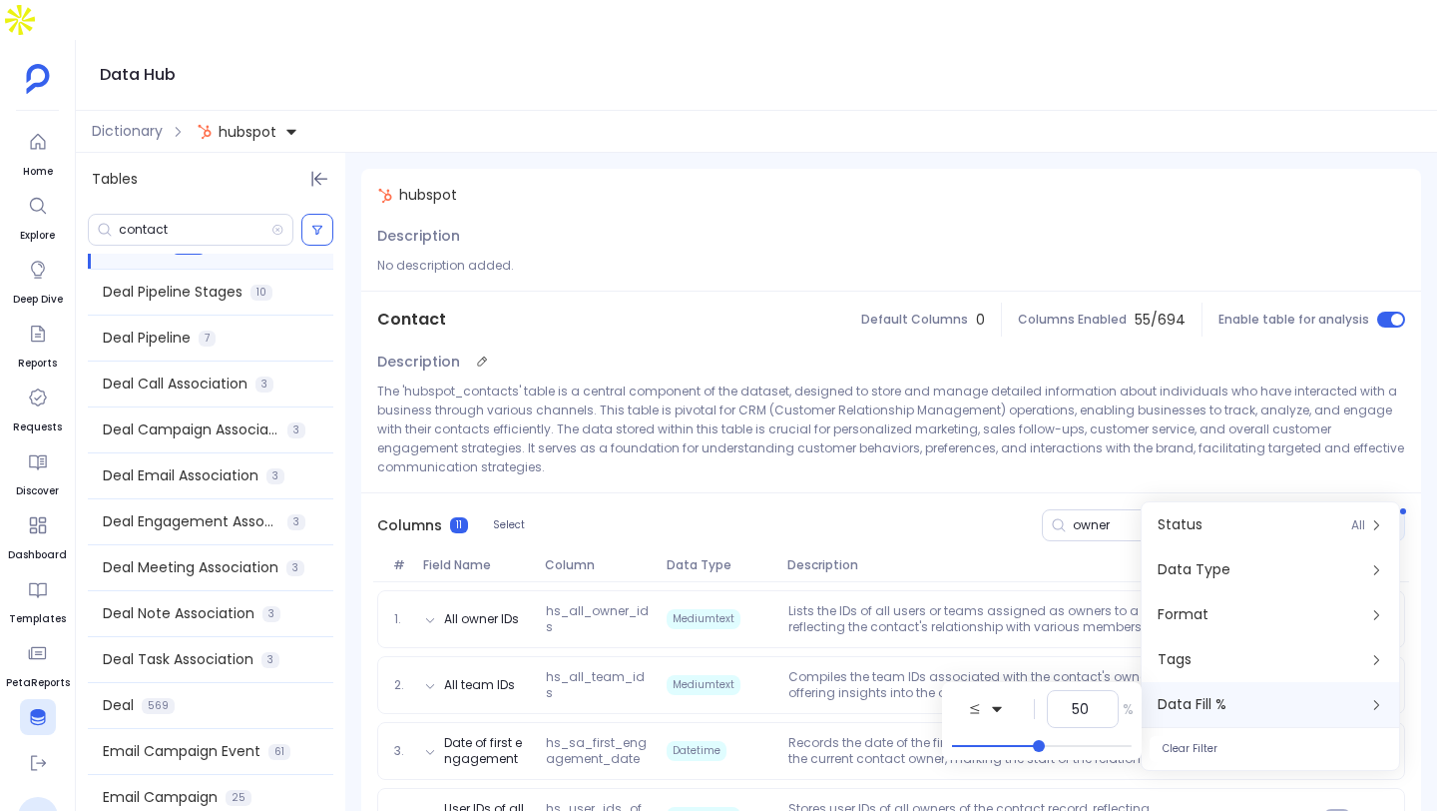
click at [1005, 446] on div "Description The 'hubspot_contacts' table is a central component of the dataset,…" at bounding box center [891, 419] width 1060 height 145
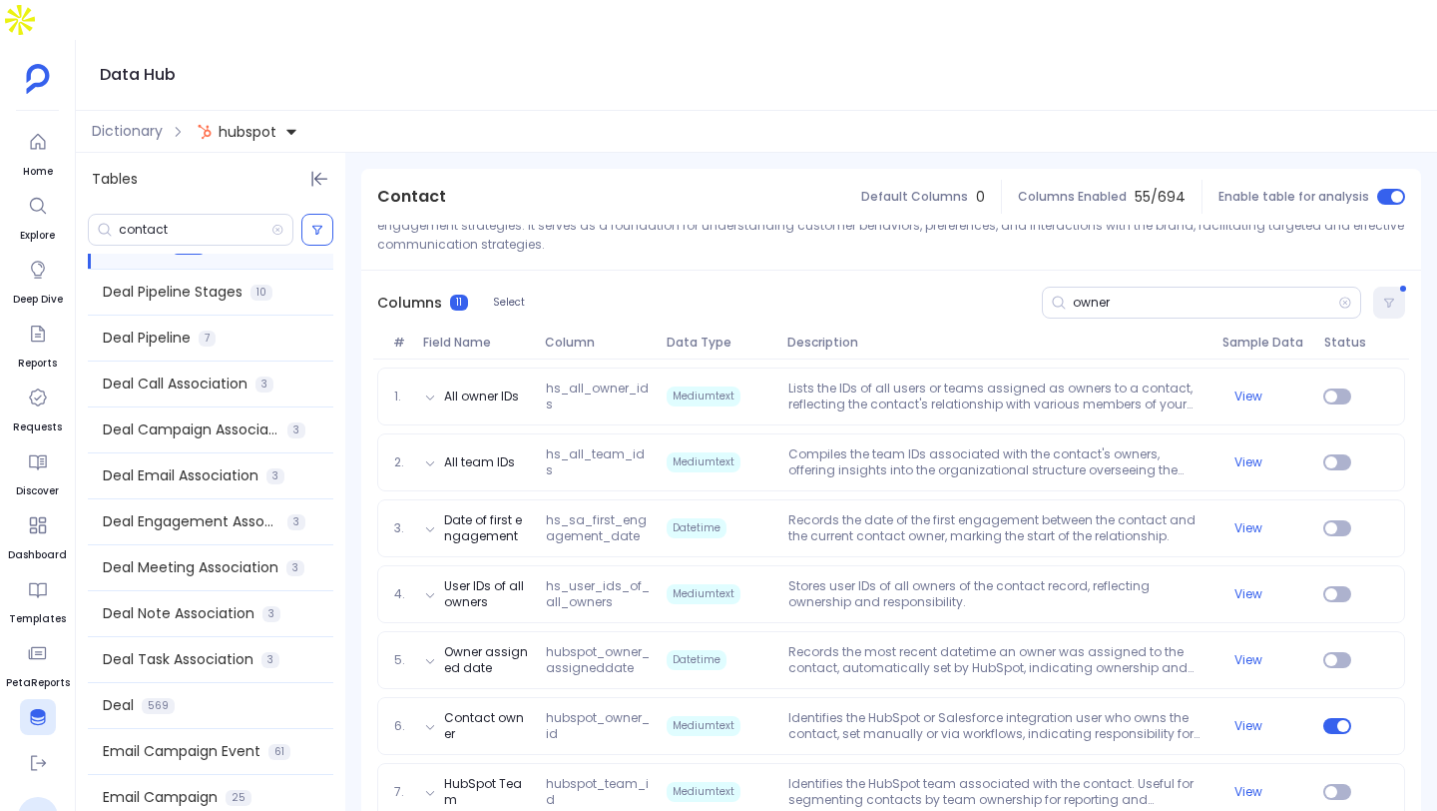
scroll to position [479, 0]
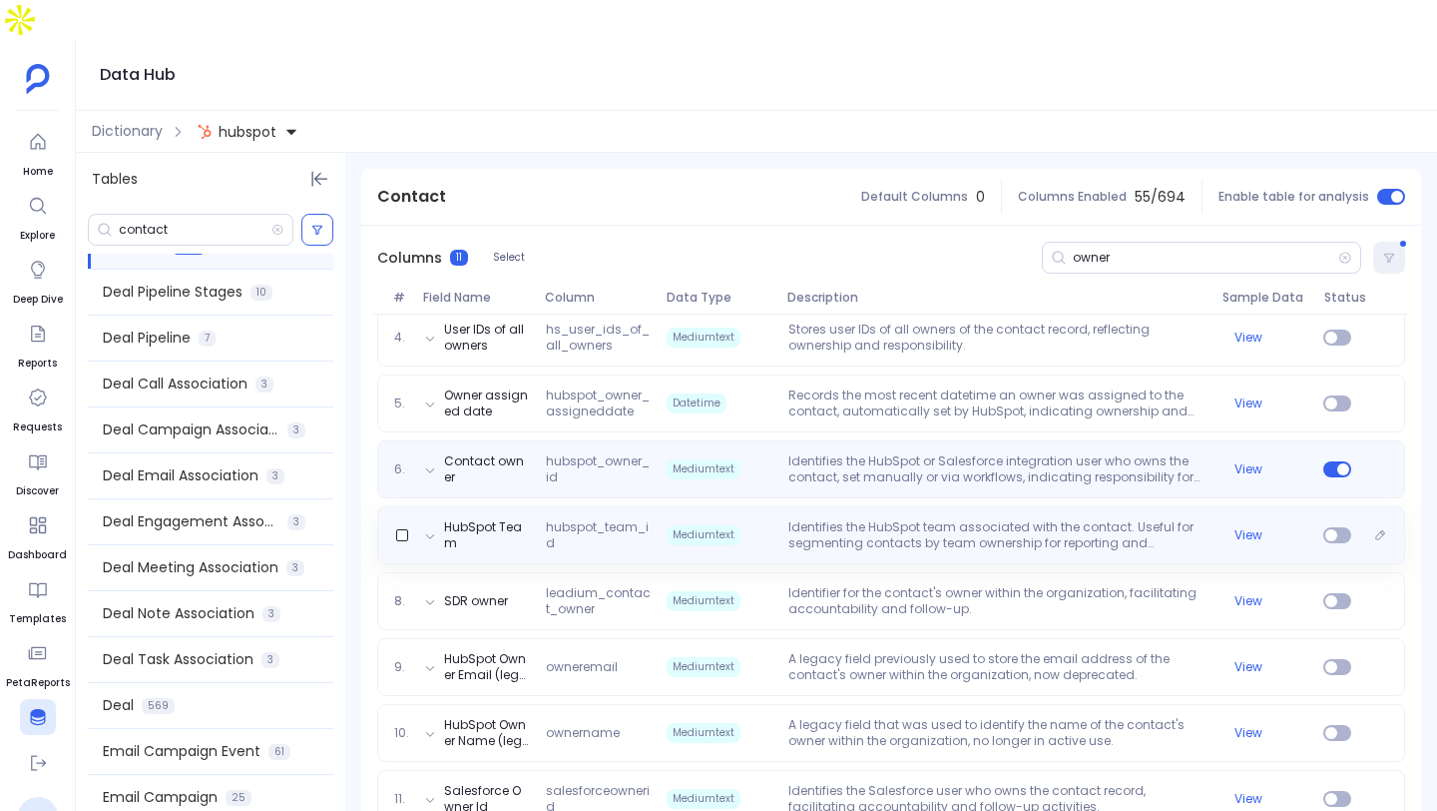
click at [964, 455] on div "6. Contact owner hubspot_owner_id Mediumtext Identifies the HubSpot or Salesfor…" at bounding box center [891, 469] width 1028 height 58
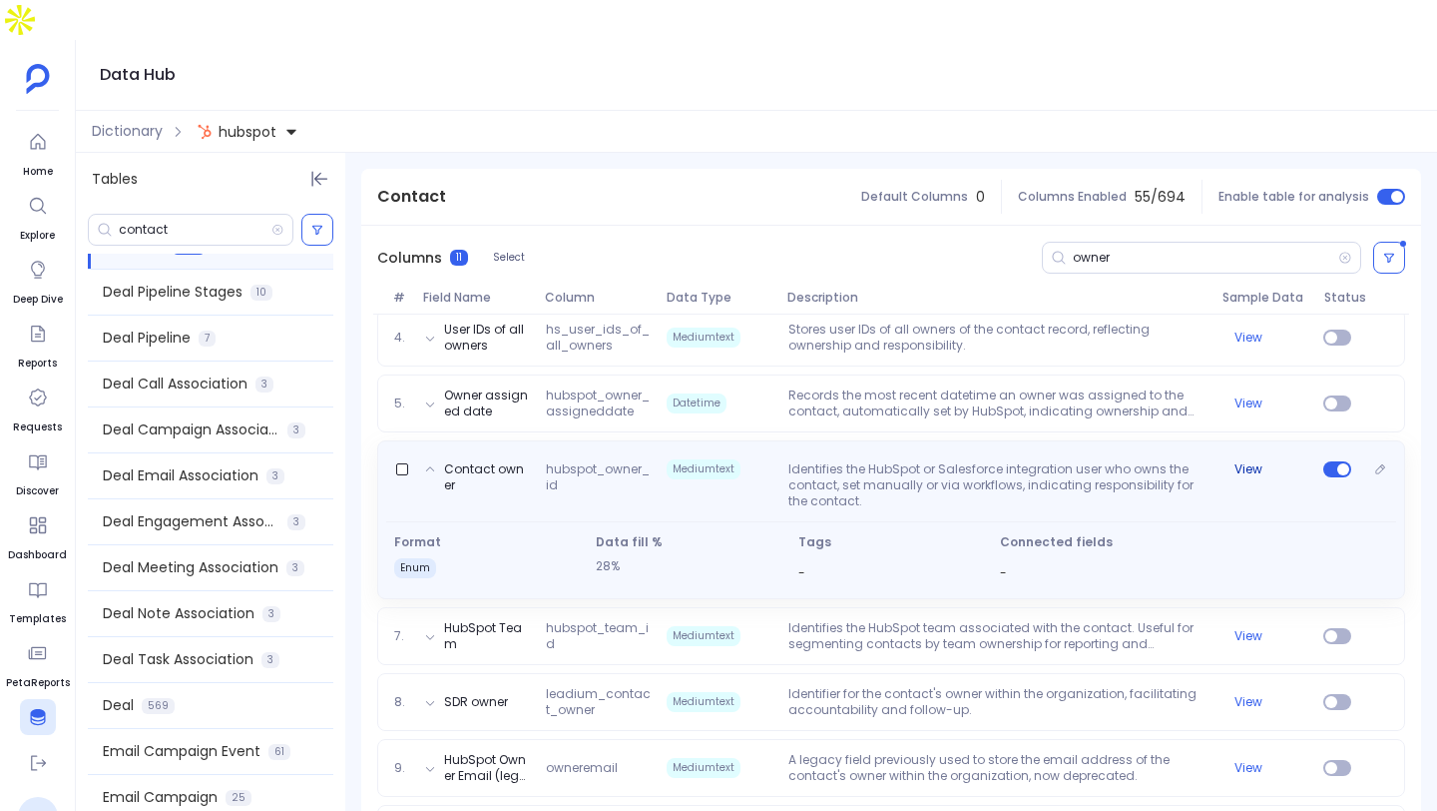
click at [1239, 461] on button "View" at bounding box center [1249, 469] width 28 height 16
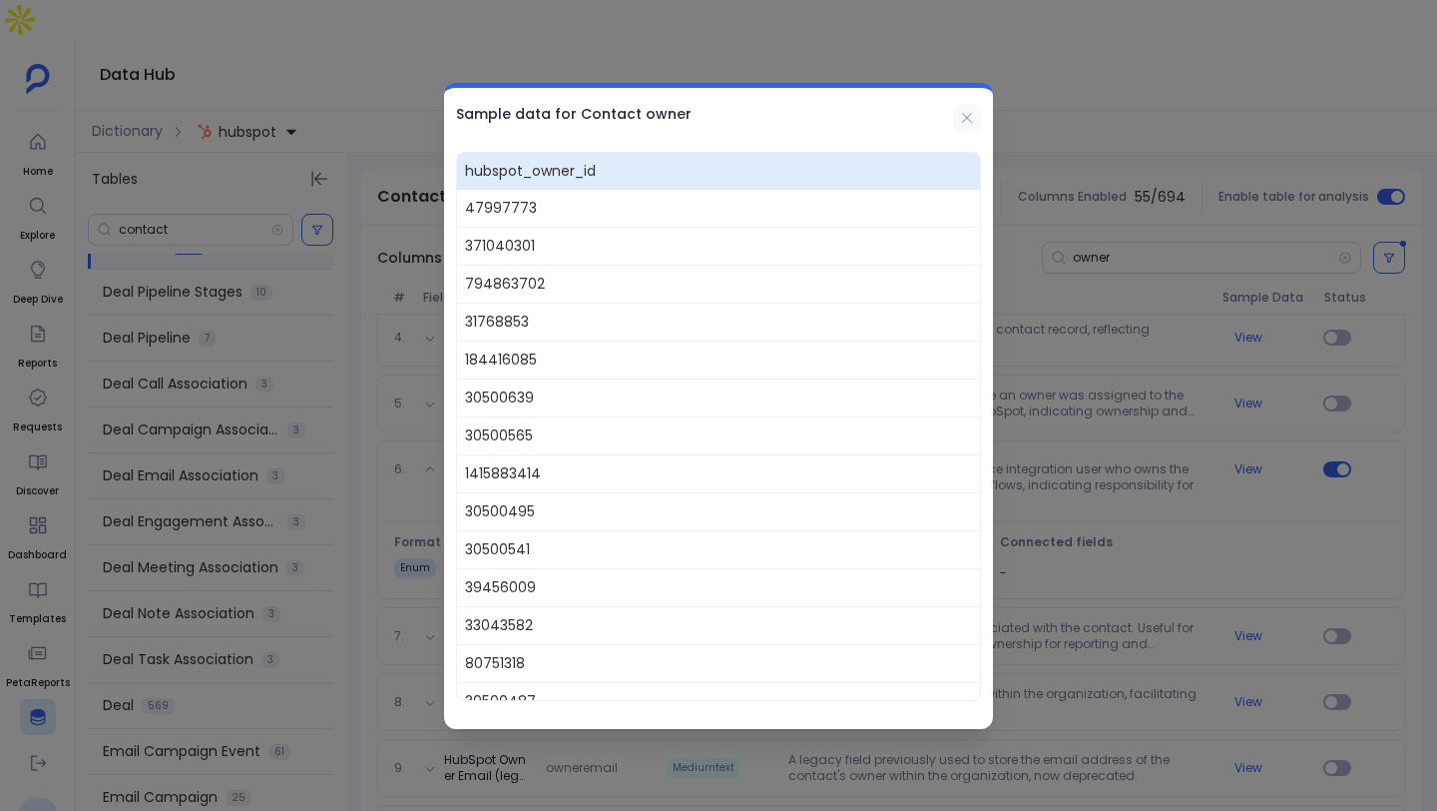
click at [968, 111] on icon at bounding box center [967, 118] width 16 height 16
